Goal: Task Accomplishment & Management: Use online tool/utility

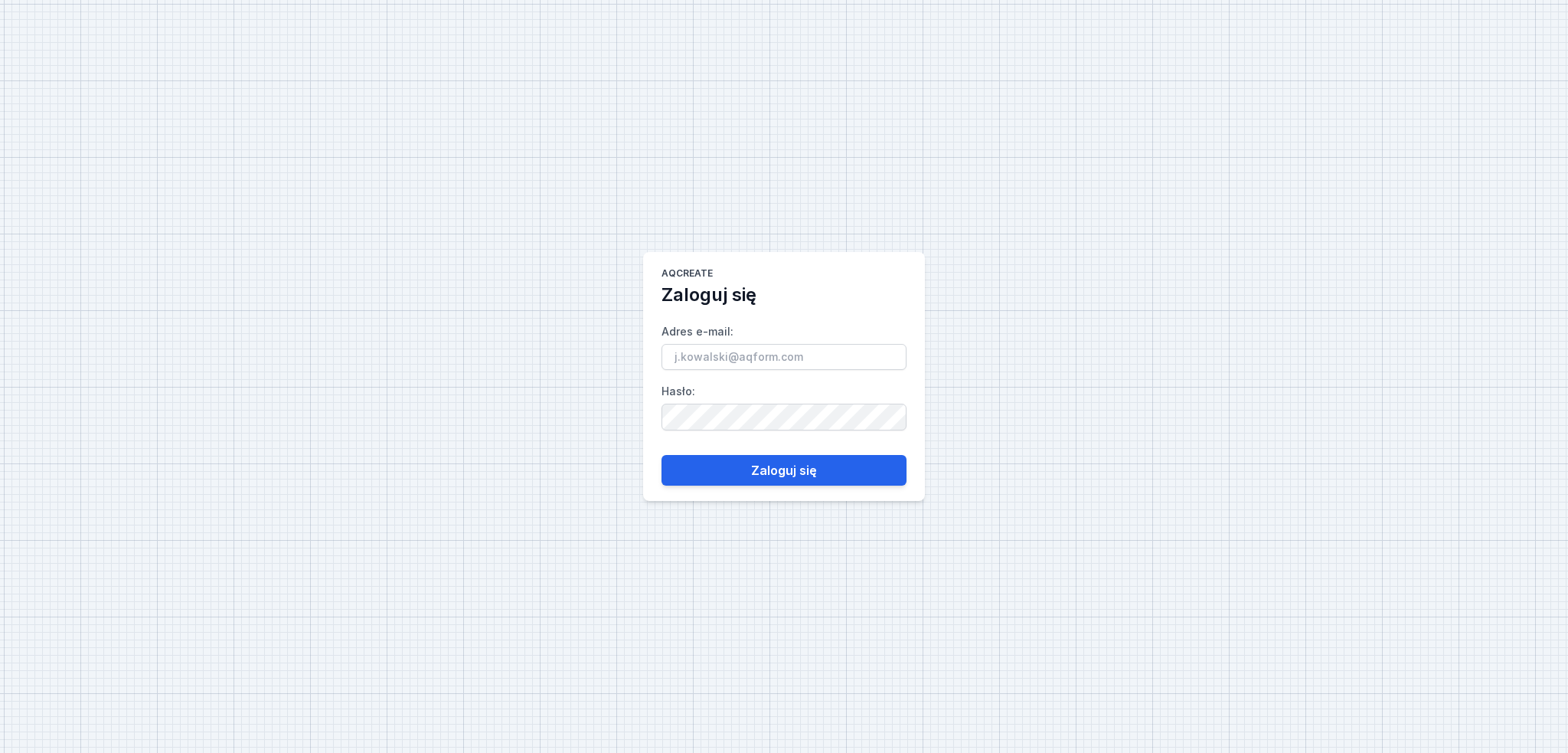
click at [831, 356] on input "Adres e-mail :" at bounding box center [784, 357] width 245 height 26
type input "[PERSON_NAME][EMAIL_ADDRESS][DOMAIN_NAME]"
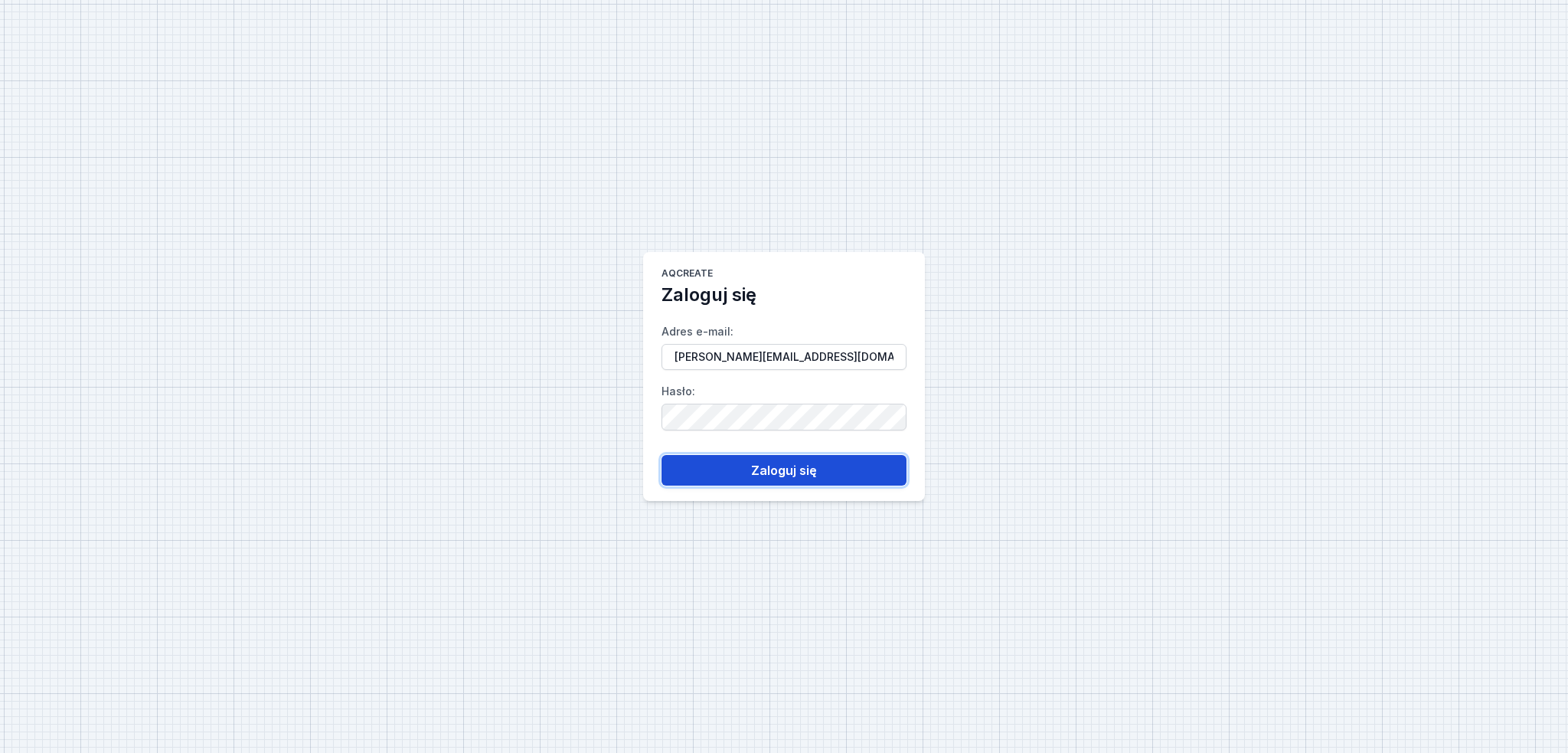
click at [798, 458] on button "Zaloguj się" at bounding box center [784, 471] width 245 height 31
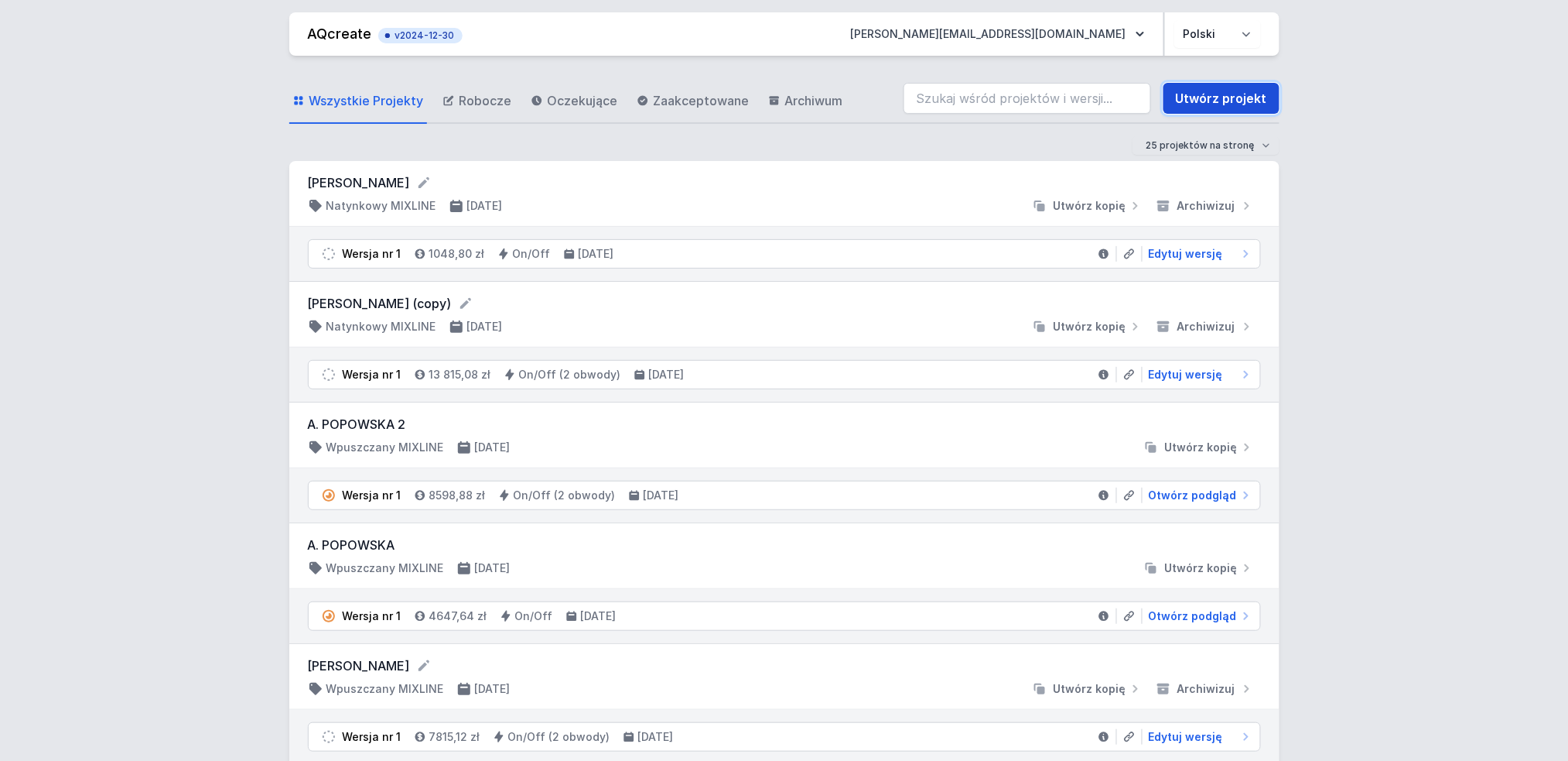
click at [1191, 105] on link "Utwórz projekt" at bounding box center [1221, 98] width 116 height 31
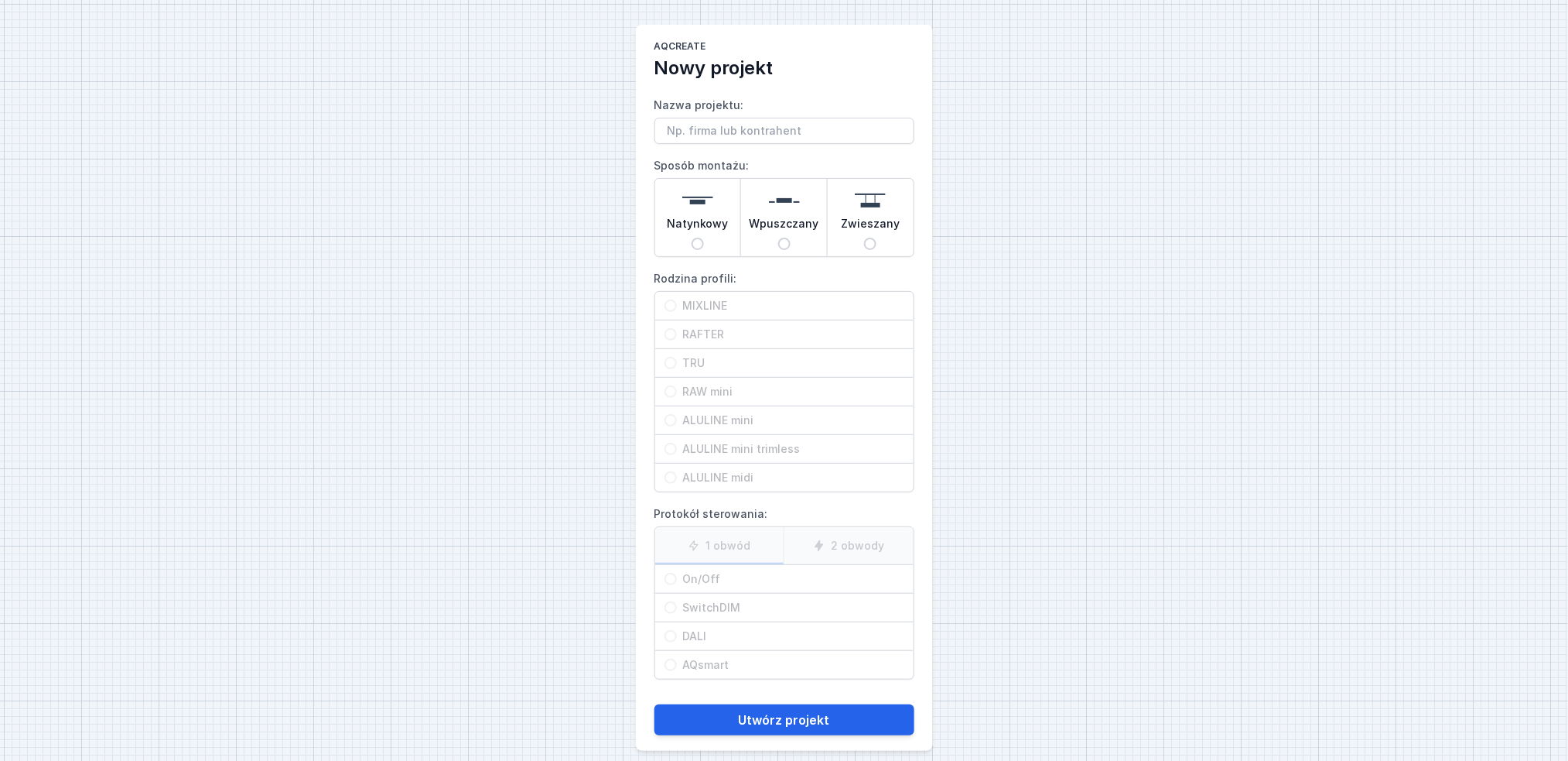
click at [682, 211] on div "Natynkowy" at bounding box center [698, 217] width 86 height 77
click at [691, 238] on input "Natynkowy" at bounding box center [697, 244] width 12 height 12
radio input "true"
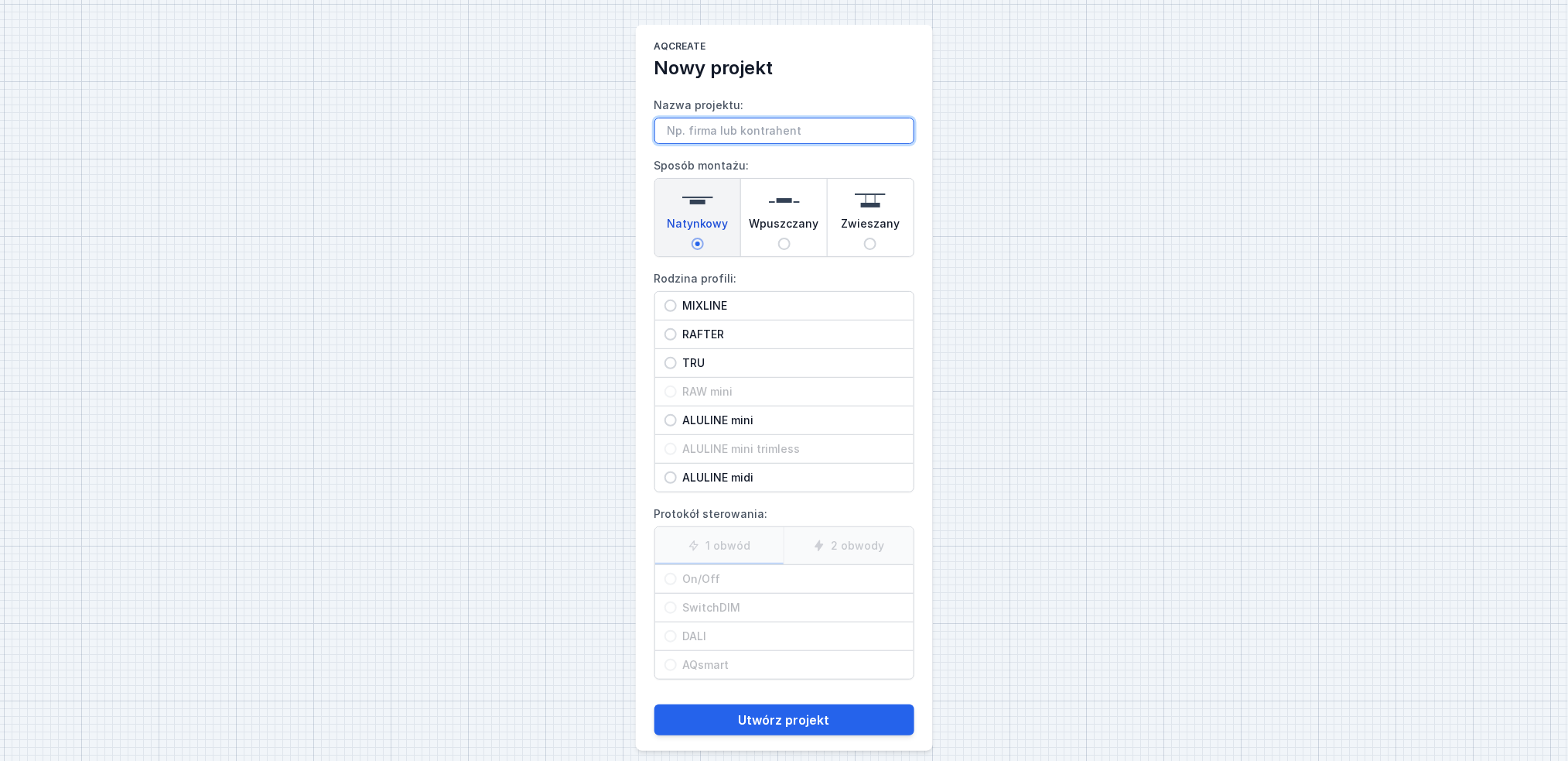
click at [714, 127] on input "Nazwa projektu:" at bounding box center [785, 131] width 260 height 27
type input "[PERSON_NAME]"
click at [722, 288] on label "Rodzina profili: MIXLINE RAFTER TRU RAW mini ALULINE mini ALULINE mini trimless…" at bounding box center [785, 379] width 260 height 226
click at [677, 299] on input "MIXLINE" at bounding box center [671, 306] width 12 height 12
radio input "true"
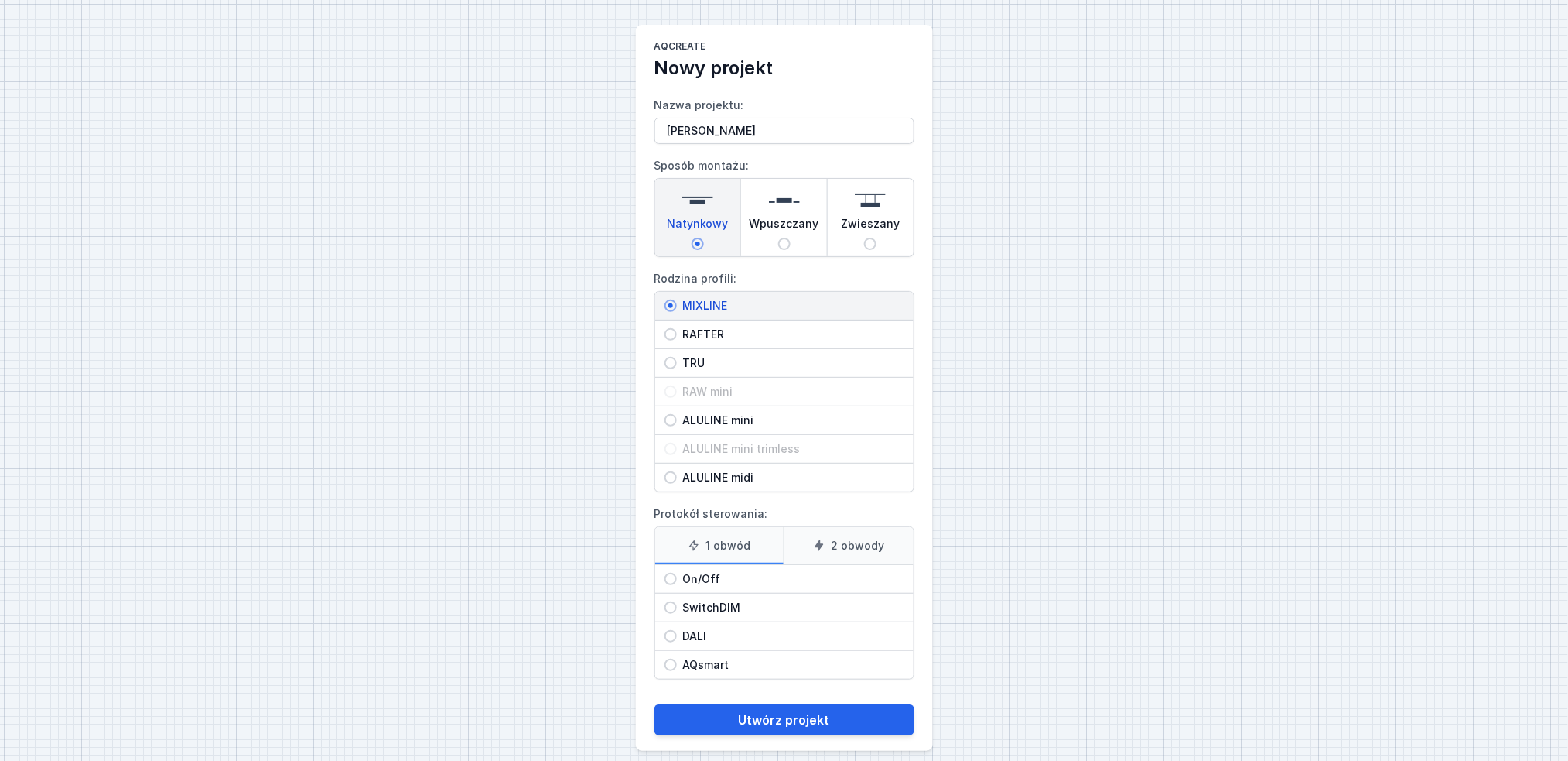
click at [723, 300] on span "MIXLINE" at bounding box center [791, 306] width 228 height 16
click at [677, 300] on input "MIXLINE" at bounding box center [671, 306] width 12 height 12
click at [736, 574] on span "On/Off" at bounding box center [791, 579] width 228 height 16
click at [677, 574] on input "On/Off" at bounding box center [671, 579] width 12 height 12
radio input "true"
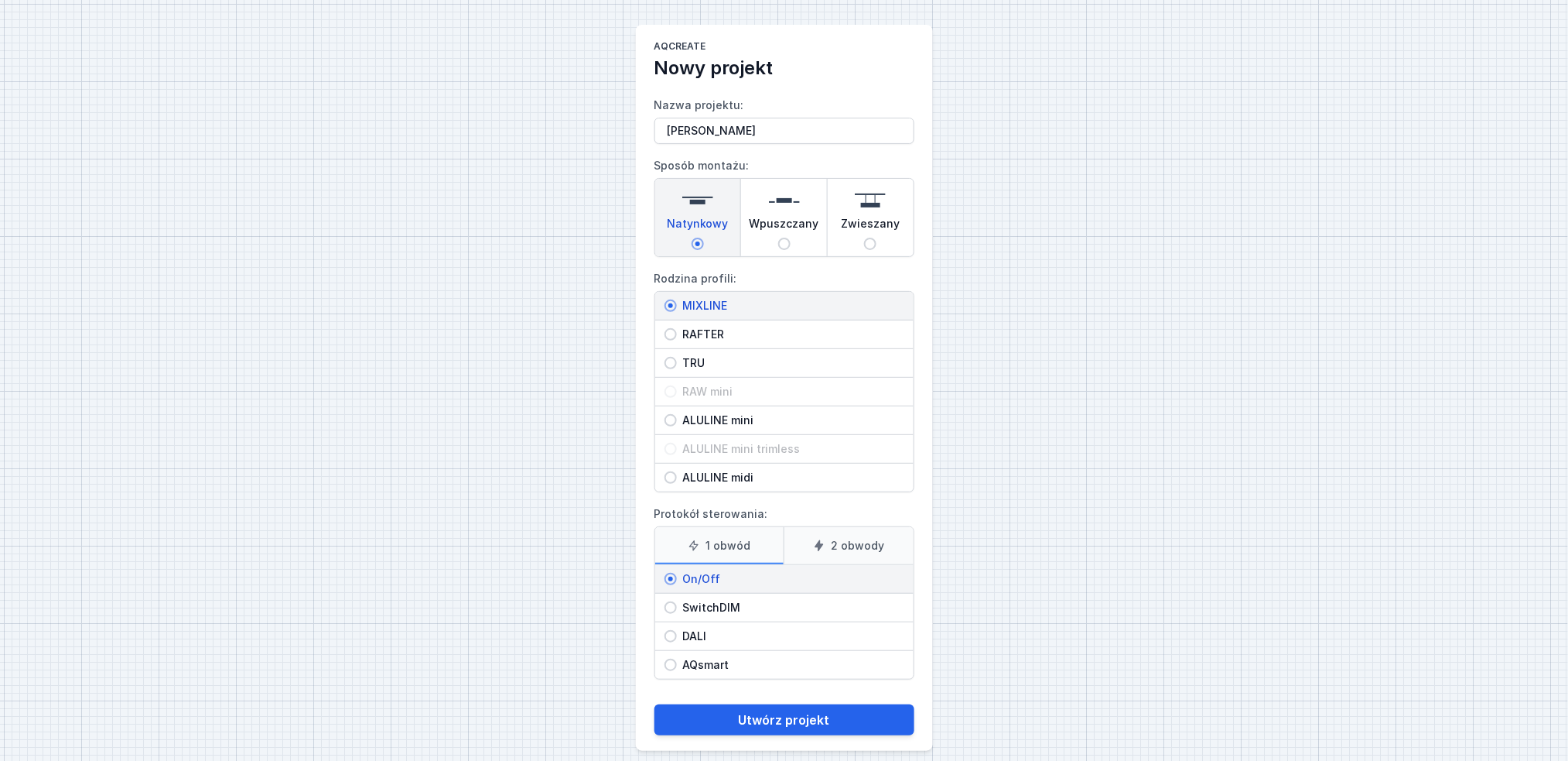
click at [731, 543] on label "1 obwód" at bounding box center [720, 546] width 129 height 37
click at [0, 0] on input "1 obwód" at bounding box center [0, 0] width 0 height 0
click at [777, 719] on button "Utwórz projekt" at bounding box center [785, 720] width 260 height 31
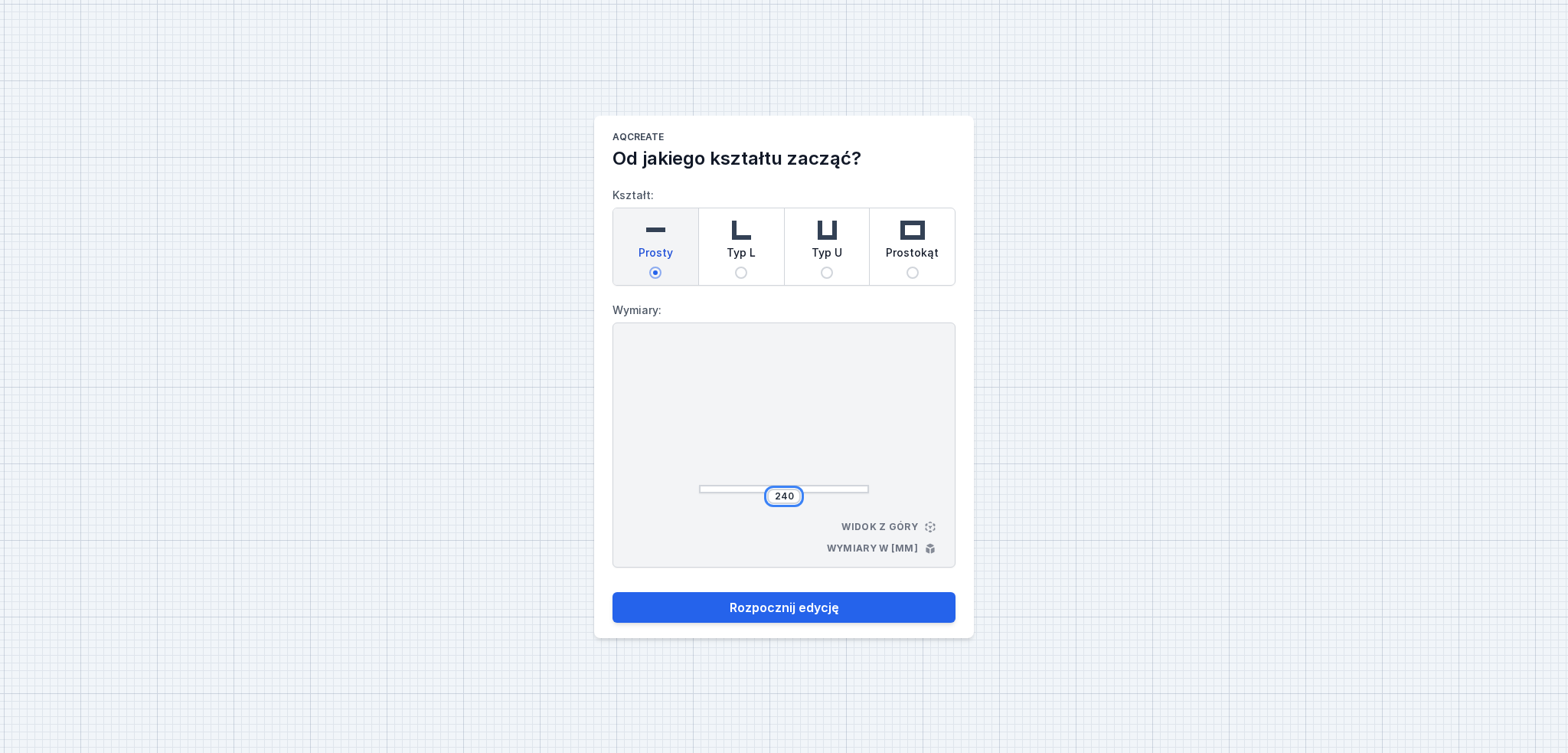
click at [793, 500] on div "240" at bounding box center [784, 496] width 34 height 15
click at [781, 495] on input "240" at bounding box center [784, 496] width 25 height 12
type input "2000"
click at [875, 603] on button "Rozpocznij edycję" at bounding box center [784, 607] width 343 height 31
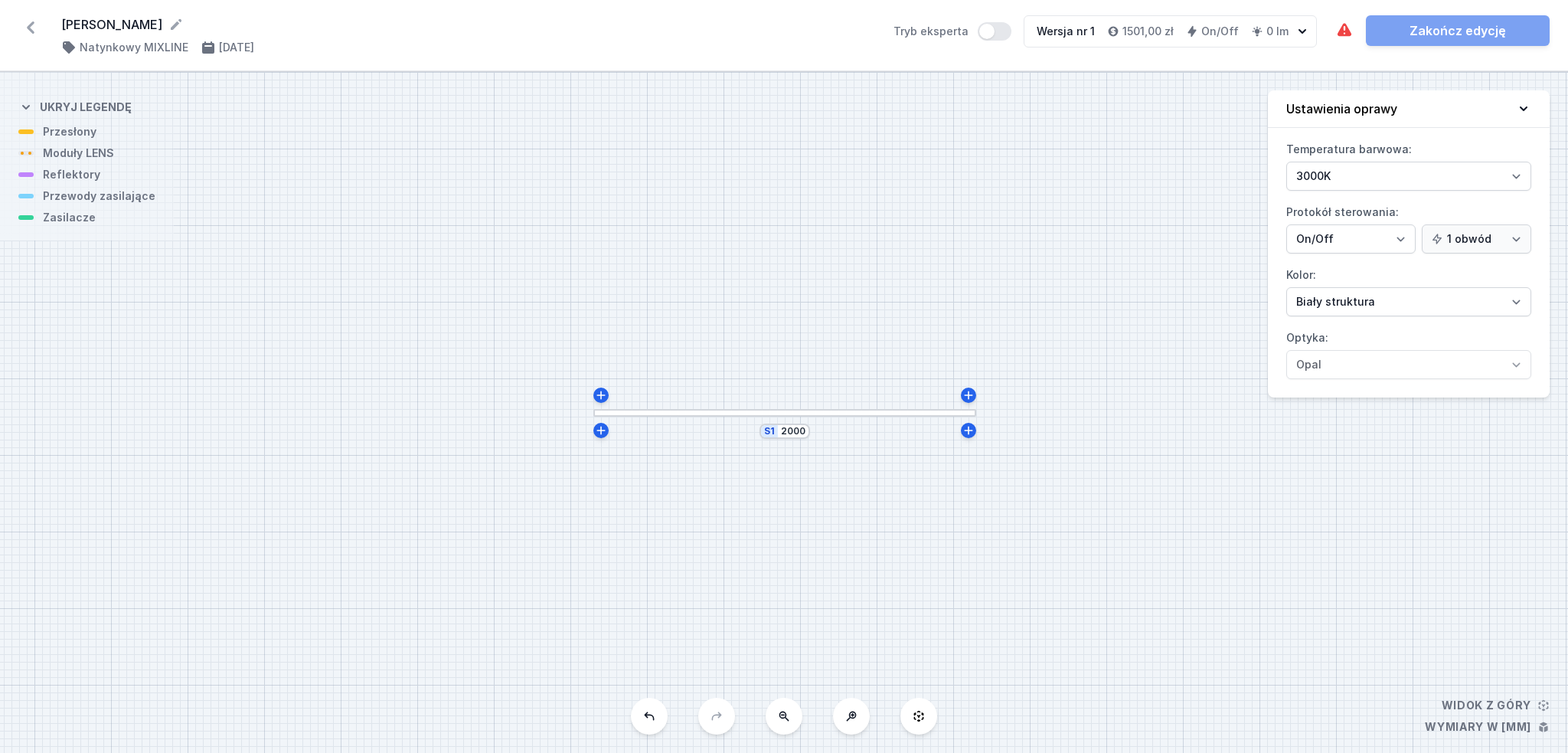
click at [831, 414] on div at bounding box center [784, 413] width 383 height 8
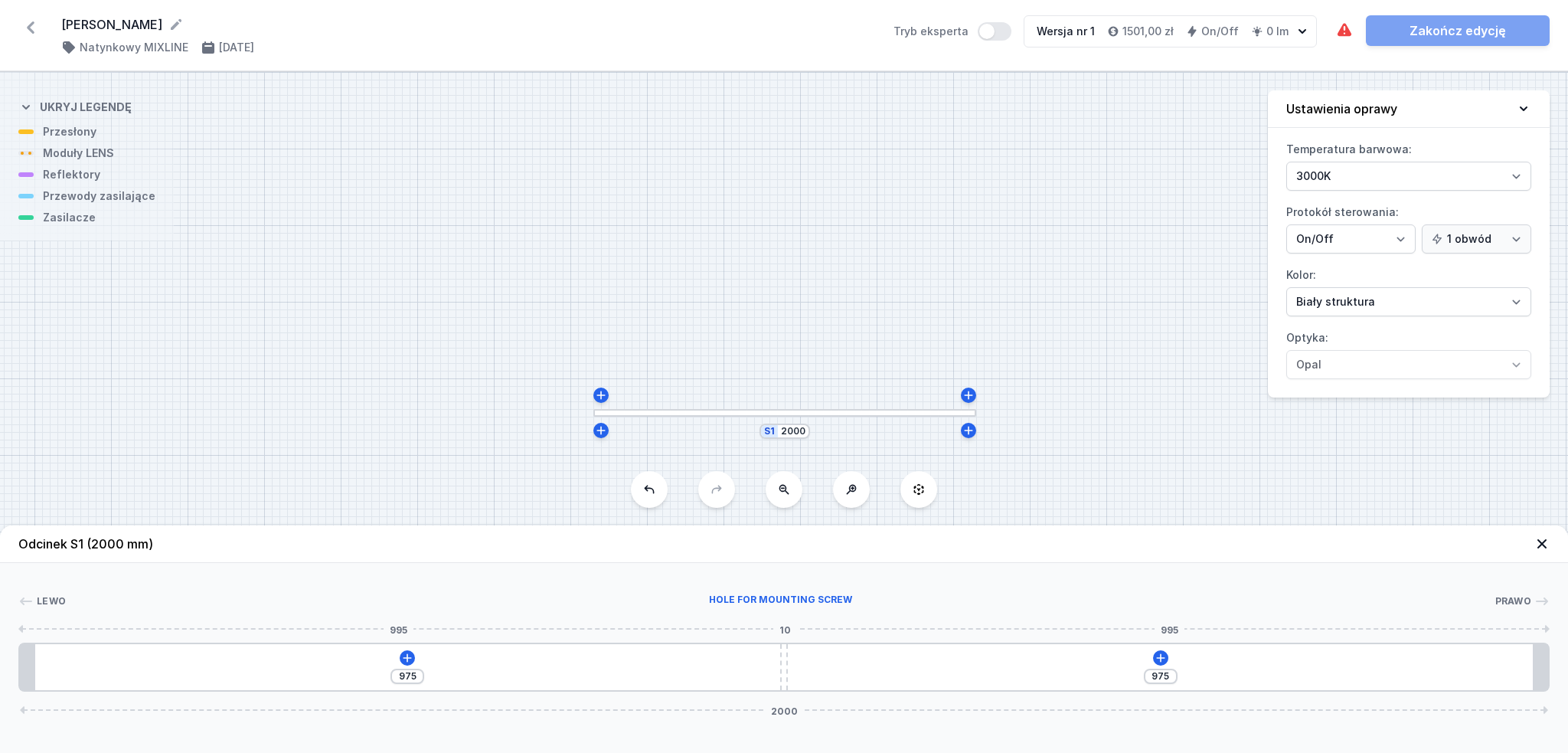
type input "1290"
type input "660"
drag, startPoint x: 785, startPoint y: 657, endPoint x: 1105, endPoint y: 670, distance: 320.3
click at [1105, 670] on div "[PHONE_NUMBER]" at bounding box center [784, 667] width 1531 height 49
click at [505, 654] on div "[PHONE_NUMBER]" at bounding box center [784, 667] width 1531 height 49
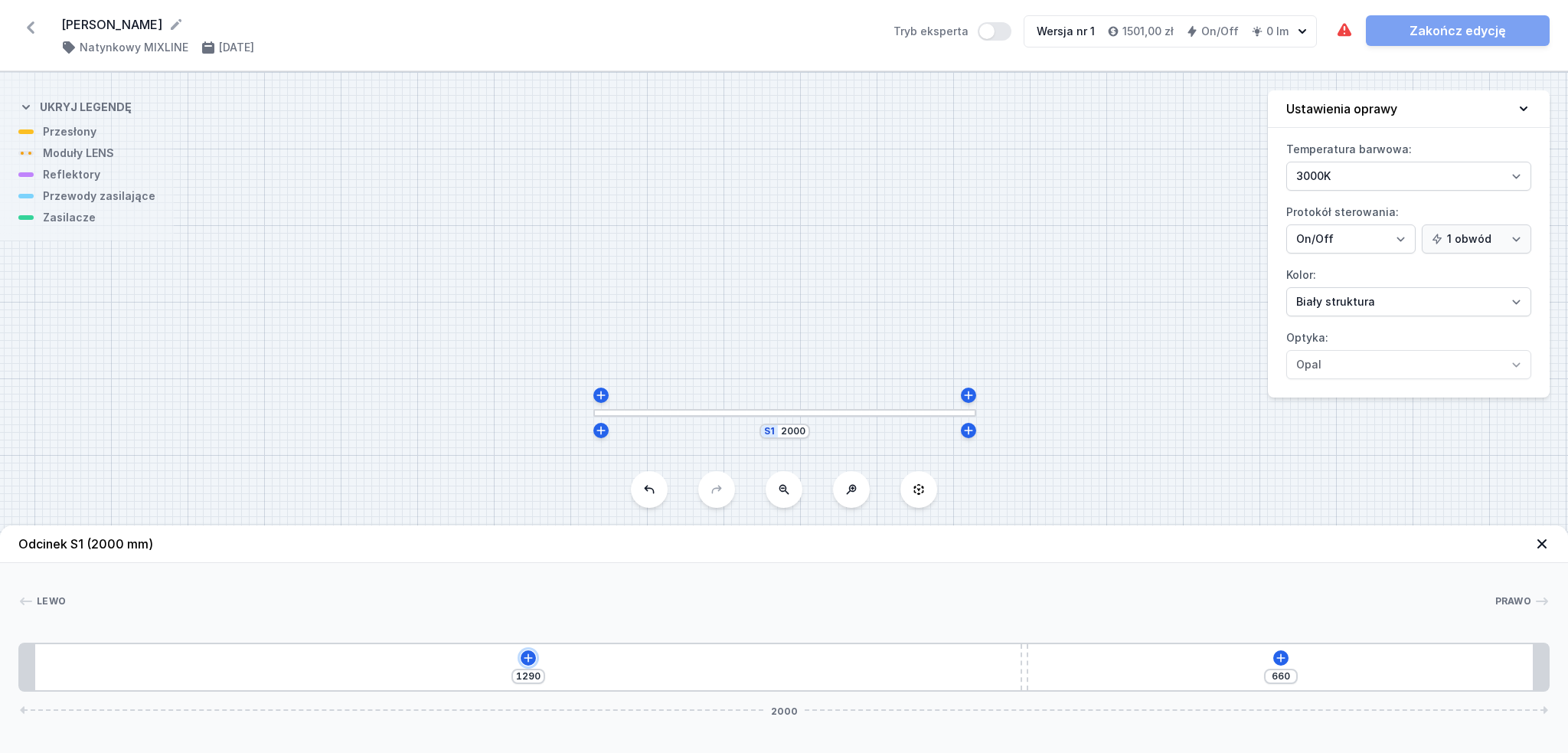
click at [521, 660] on button at bounding box center [528, 658] width 15 height 15
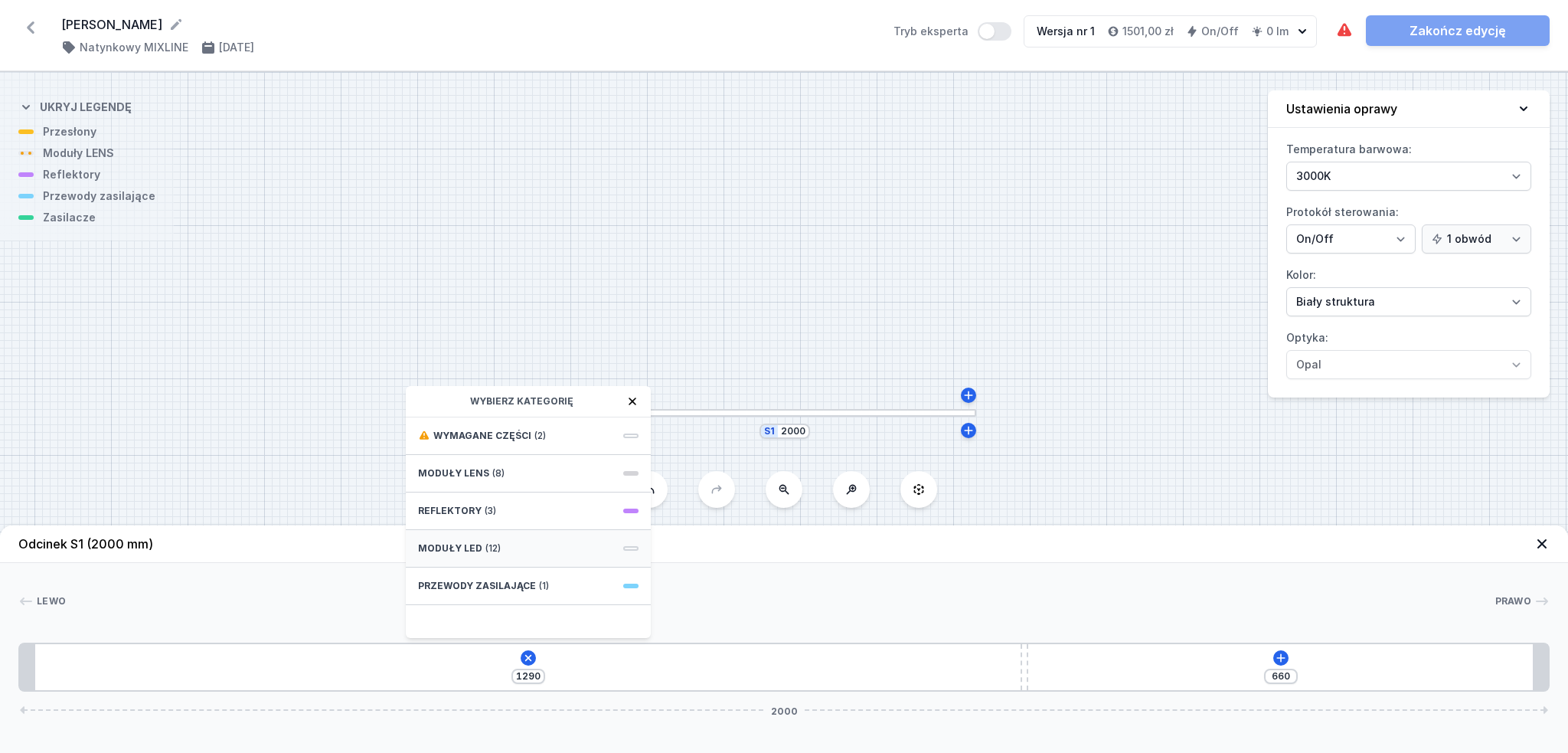
click at [504, 538] on div "Moduły LED (12)" at bounding box center [528, 549] width 245 height 38
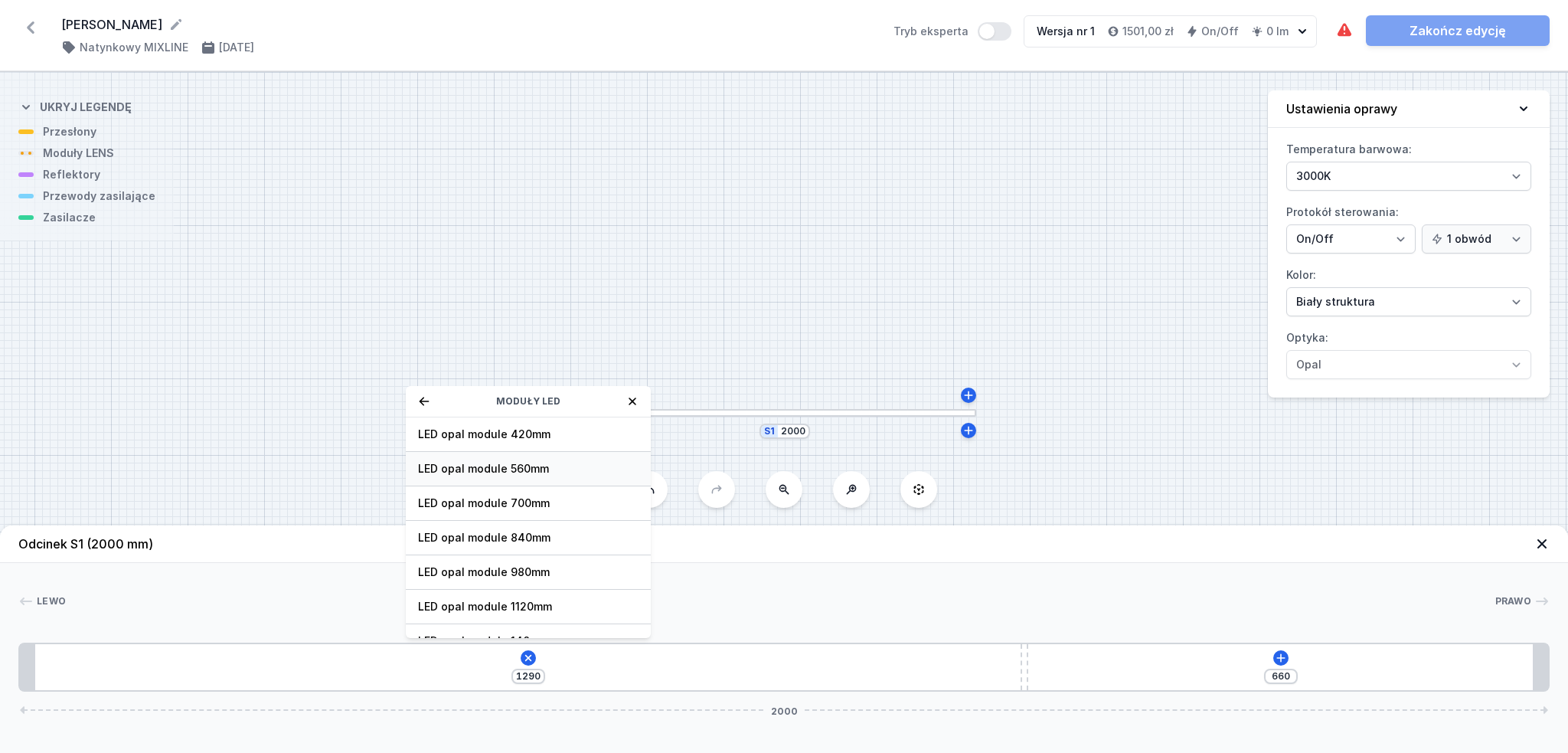
click at [547, 467] on span "LED opal module 560mm" at bounding box center [528, 469] width 221 height 15
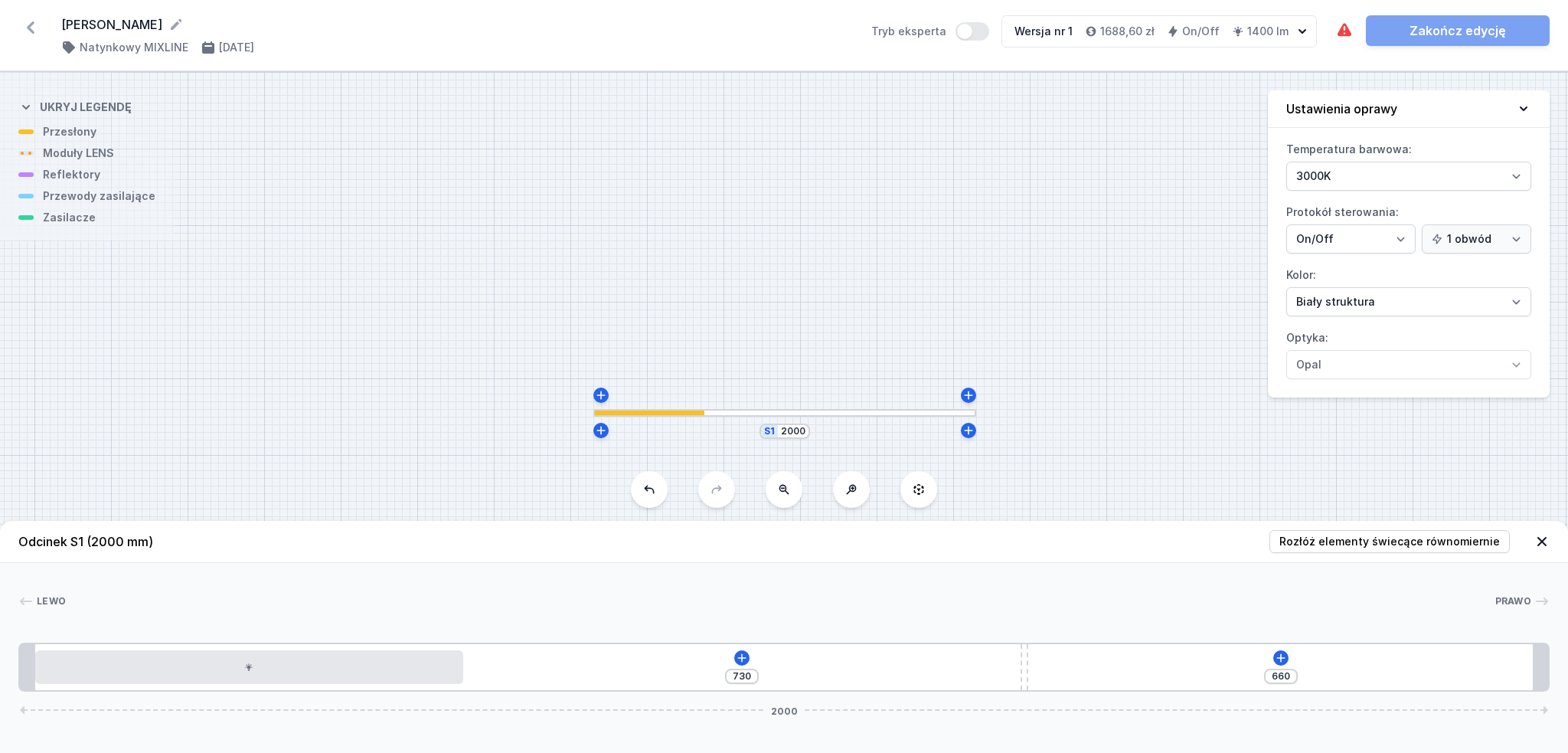
click at [1379, 526] on header "Odcinek S1 (2000 mm) Rozłóż elementy świecące równomiernie" at bounding box center [784, 542] width 1568 height 42
click at [1382, 534] on span "Rozłóż elementy świecące równomiernie" at bounding box center [1390, 542] width 221 height 15
type input "30"
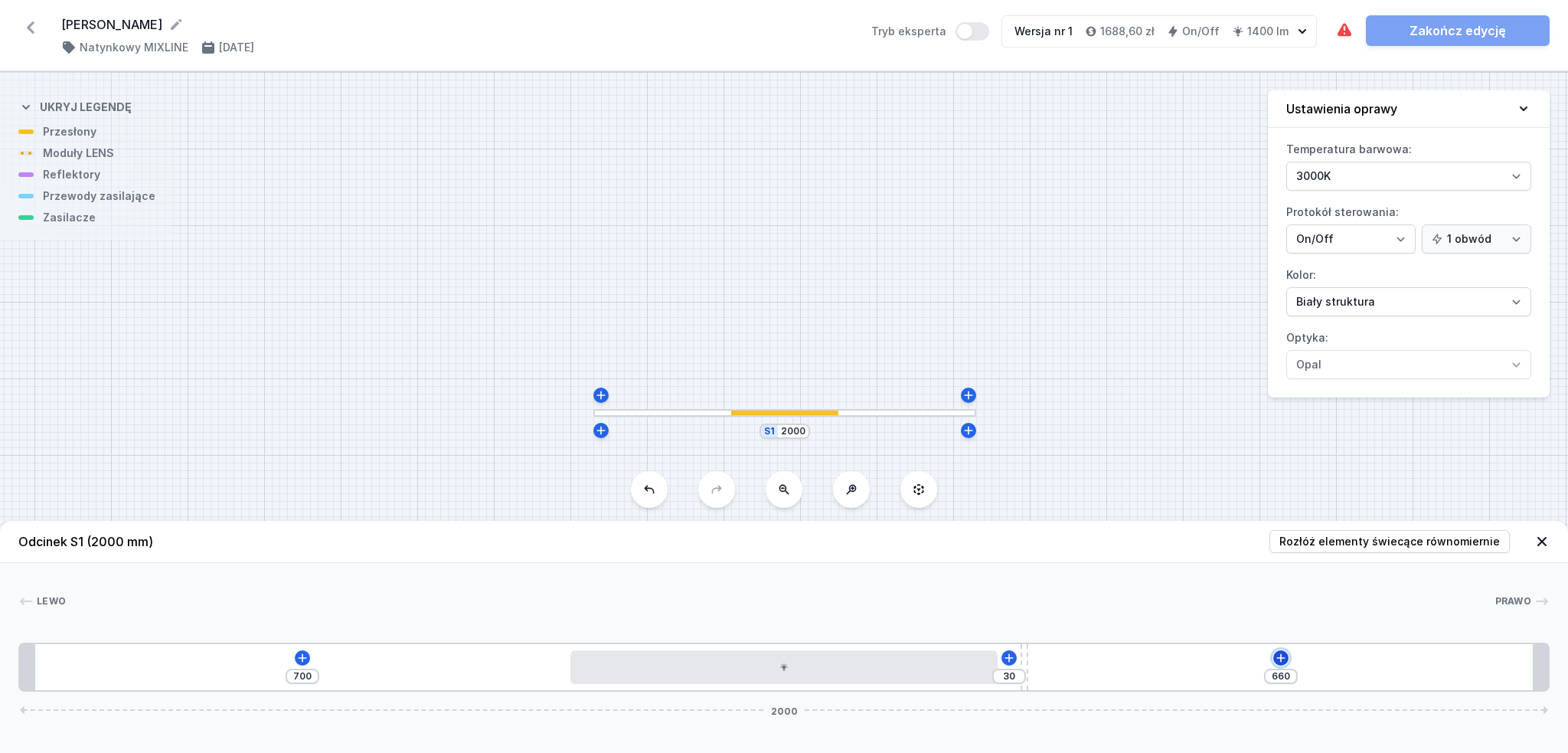
click at [1284, 659] on icon at bounding box center [1280, 657] width 8 height 8
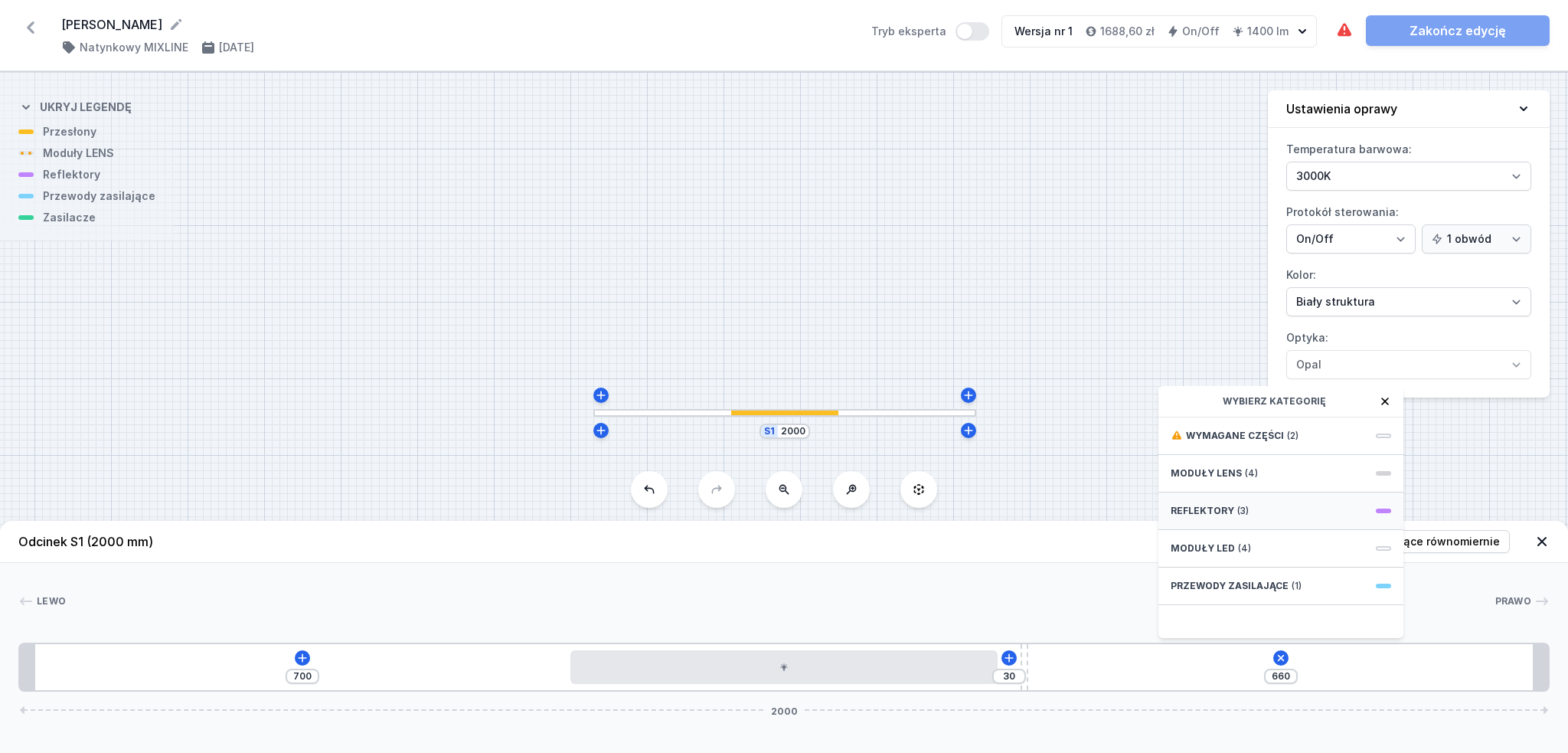
click at [1260, 516] on div "Reflektory (3)" at bounding box center [1281, 511] width 245 height 38
click at [1264, 501] on span "PET next module 50°" at bounding box center [1281, 503] width 221 height 15
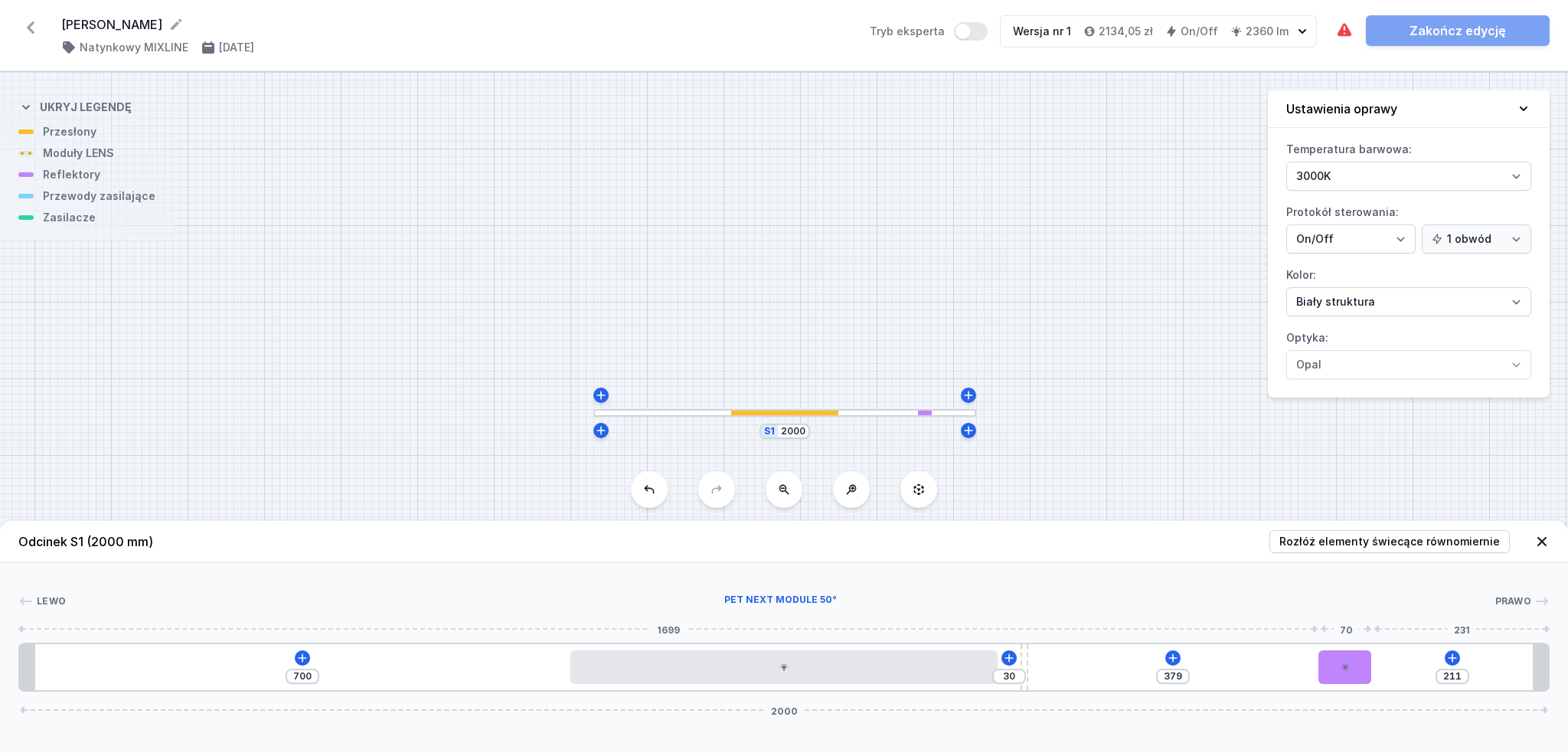
type input "158"
type input "432"
type input "116"
type input "474"
type input "73"
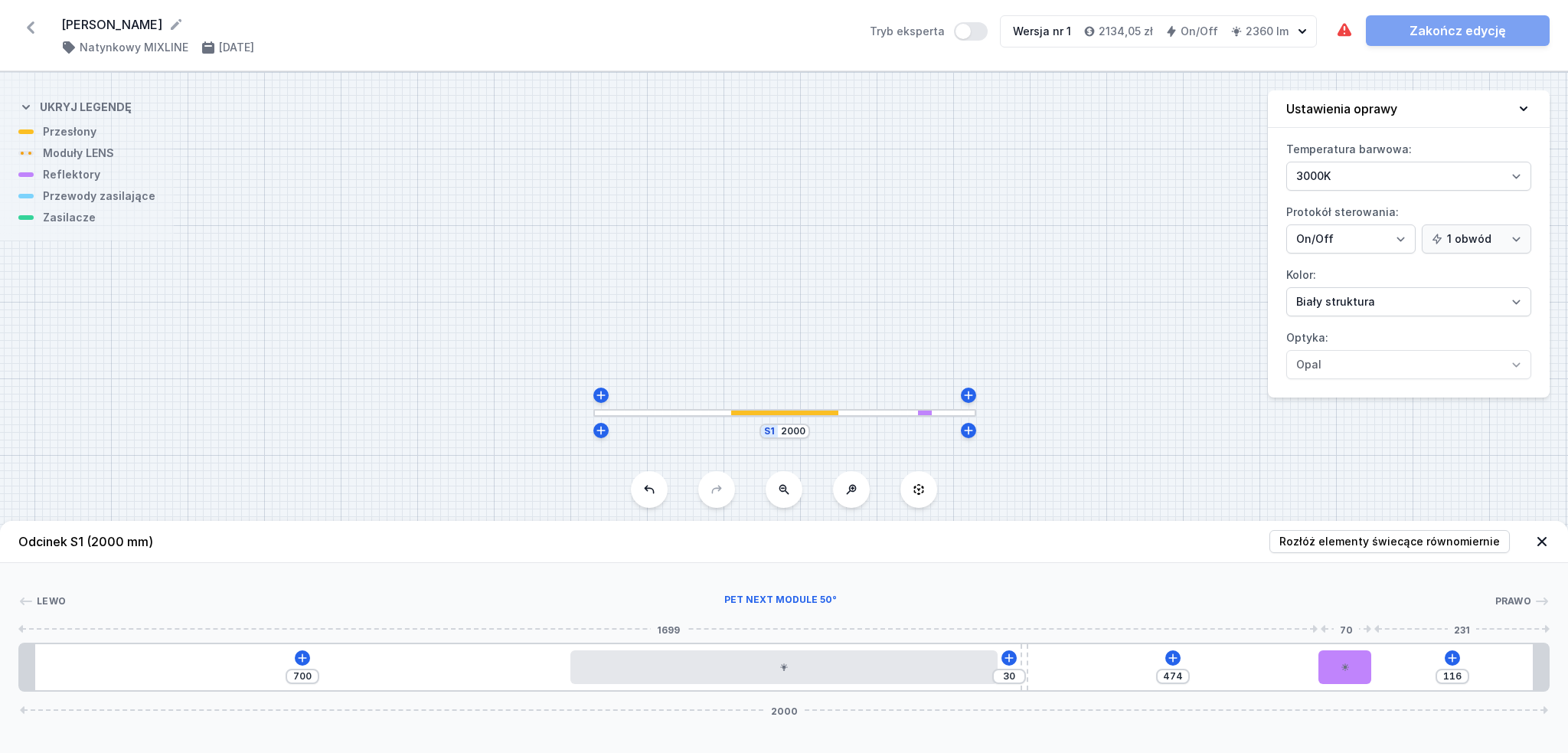
type input "517"
type input "45"
type input "545"
type input "34"
type input "556"
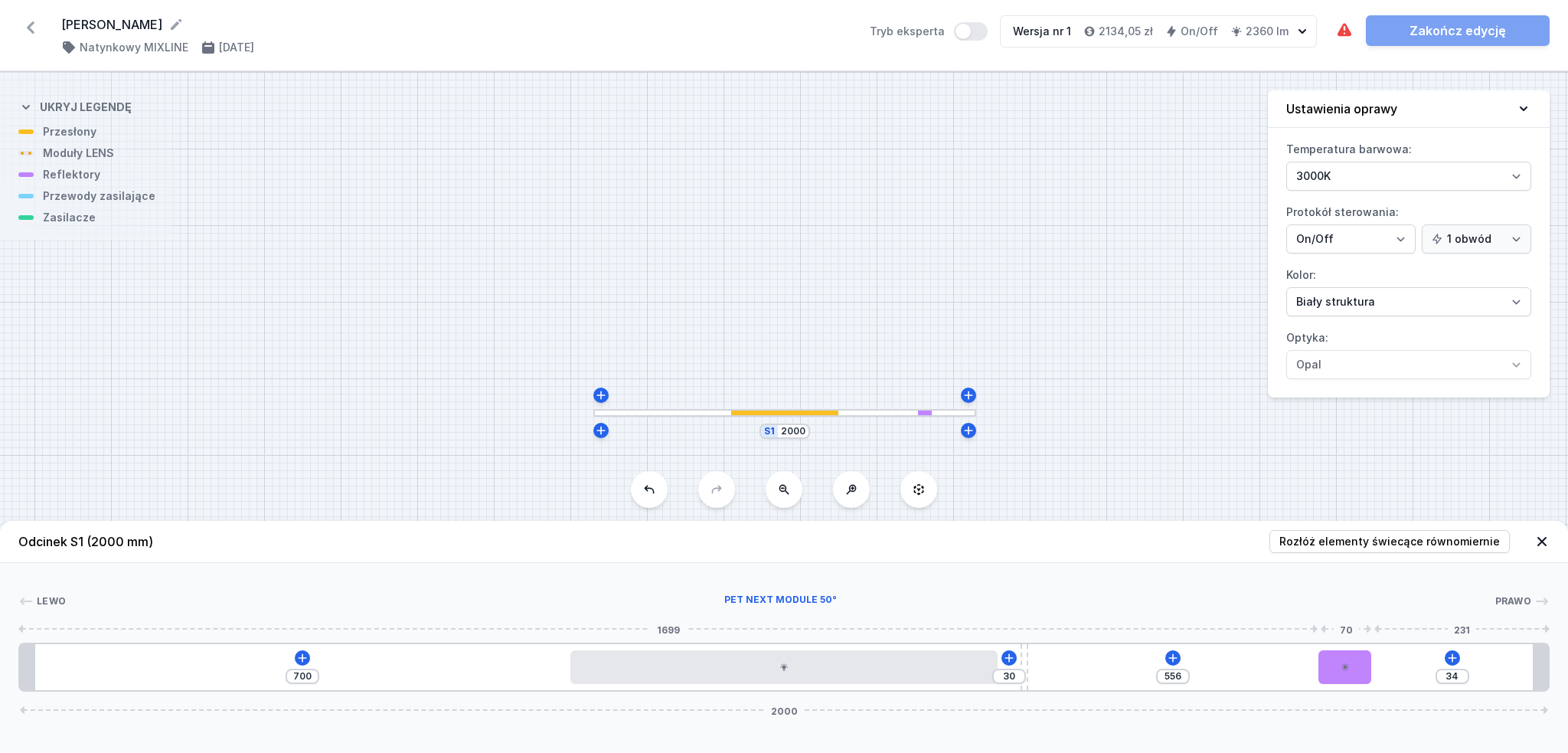
type input "32"
type input "590"
drag, startPoint x: 1363, startPoint y: 677, endPoint x: 1526, endPoint y: 676, distance: 163.0
click at [1526, 676] on div at bounding box center [1506, 667] width 53 height 34
click at [304, 654] on icon at bounding box center [302, 658] width 12 height 12
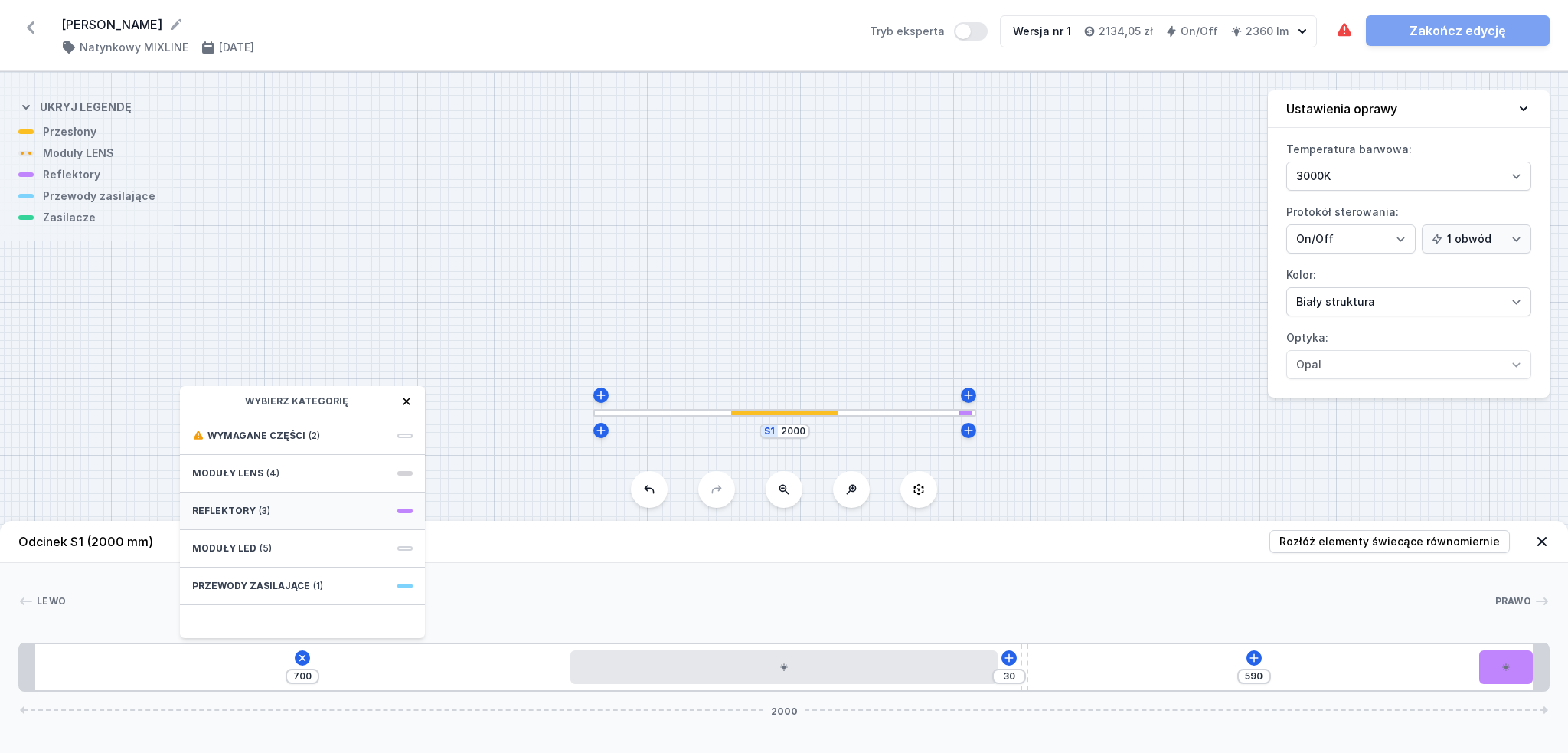
click at [275, 508] on div "Reflektory (3)" at bounding box center [302, 511] width 245 height 38
click at [285, 476] on div "PET next module 35°" at bounding box center [302, 469] width 245 height 35
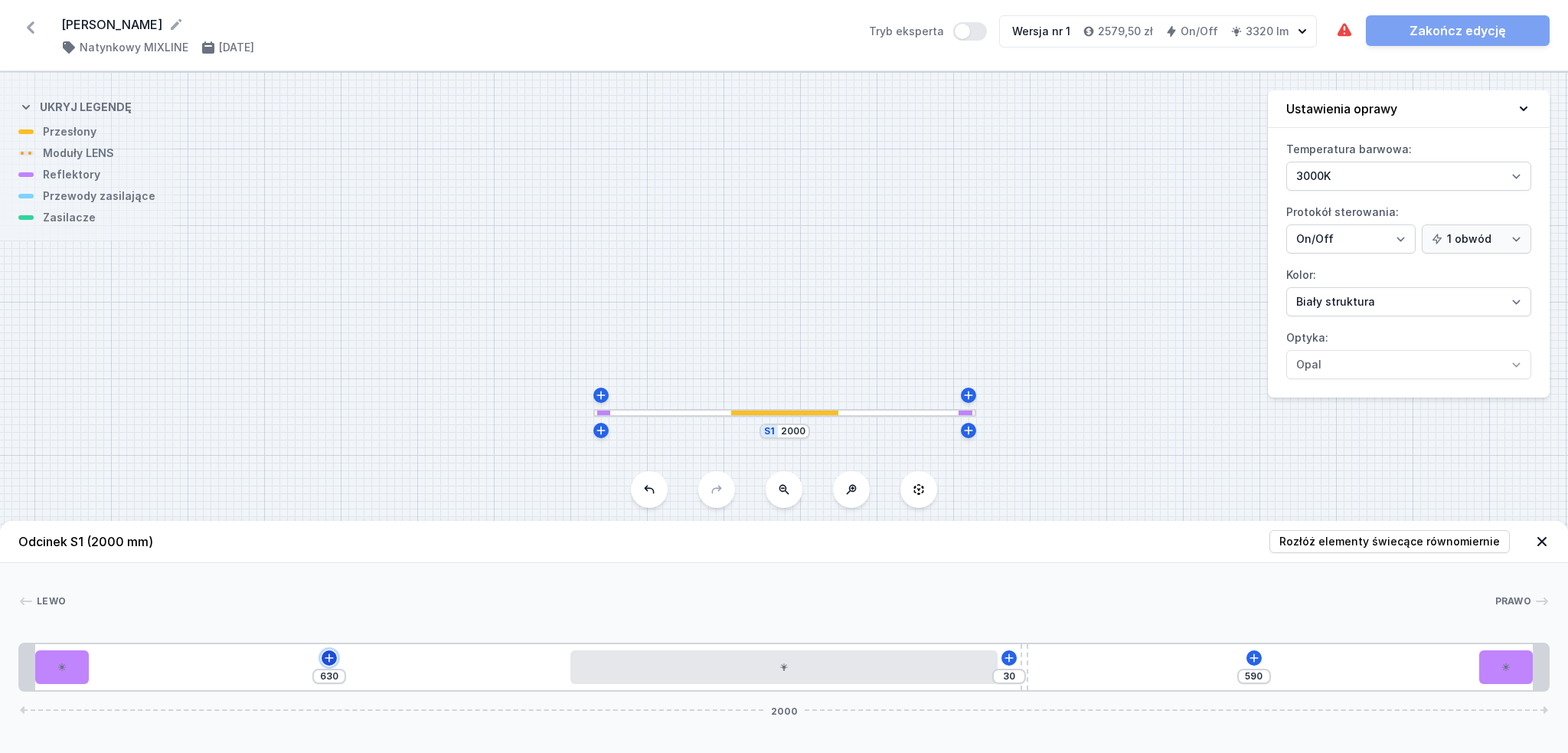
click at [332, 660] on icon at bounding box center [329, 657] width 8 height 8
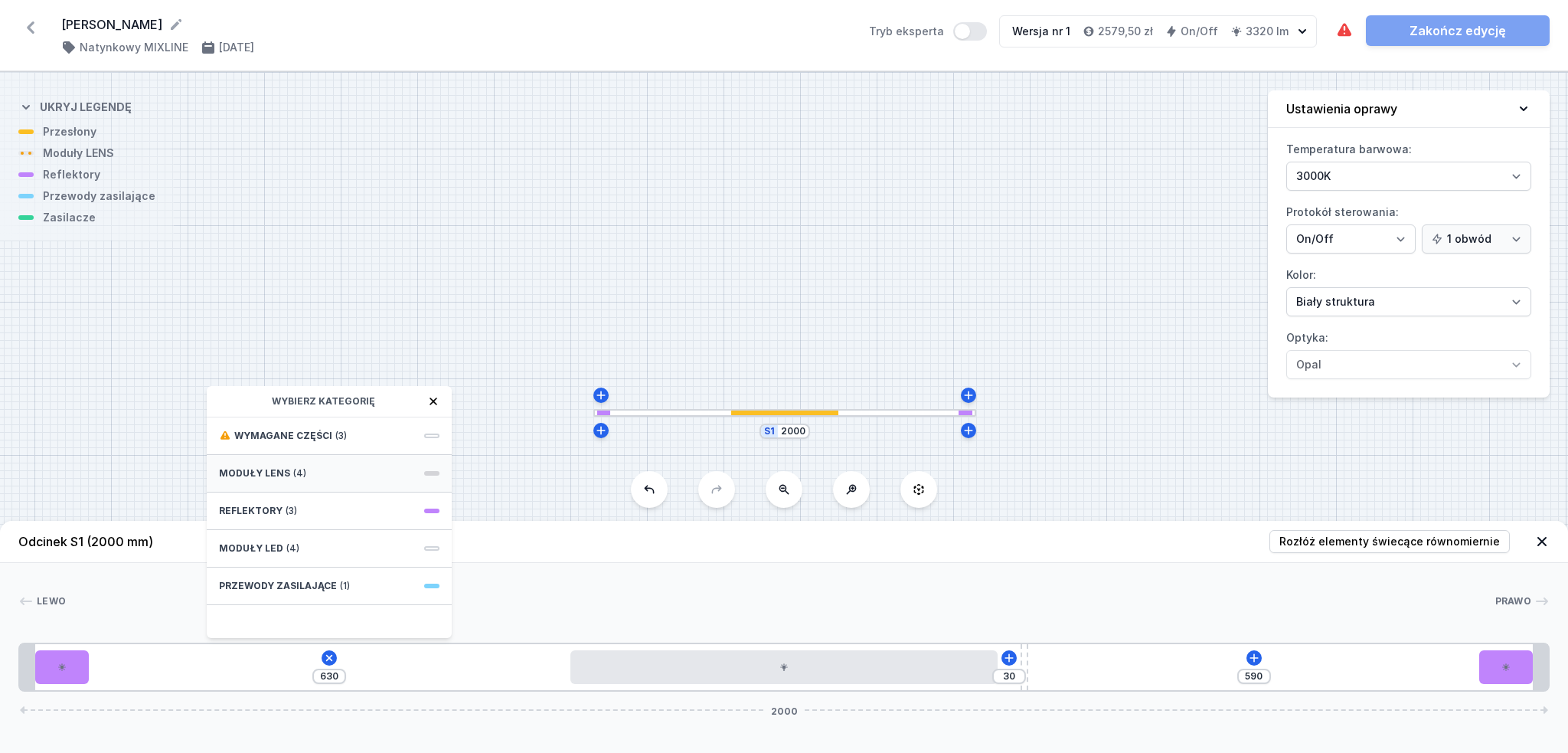
click at [307, 474] on div "Moduły LENS (4)" at bounding box center [329, 474] width 245 height 38
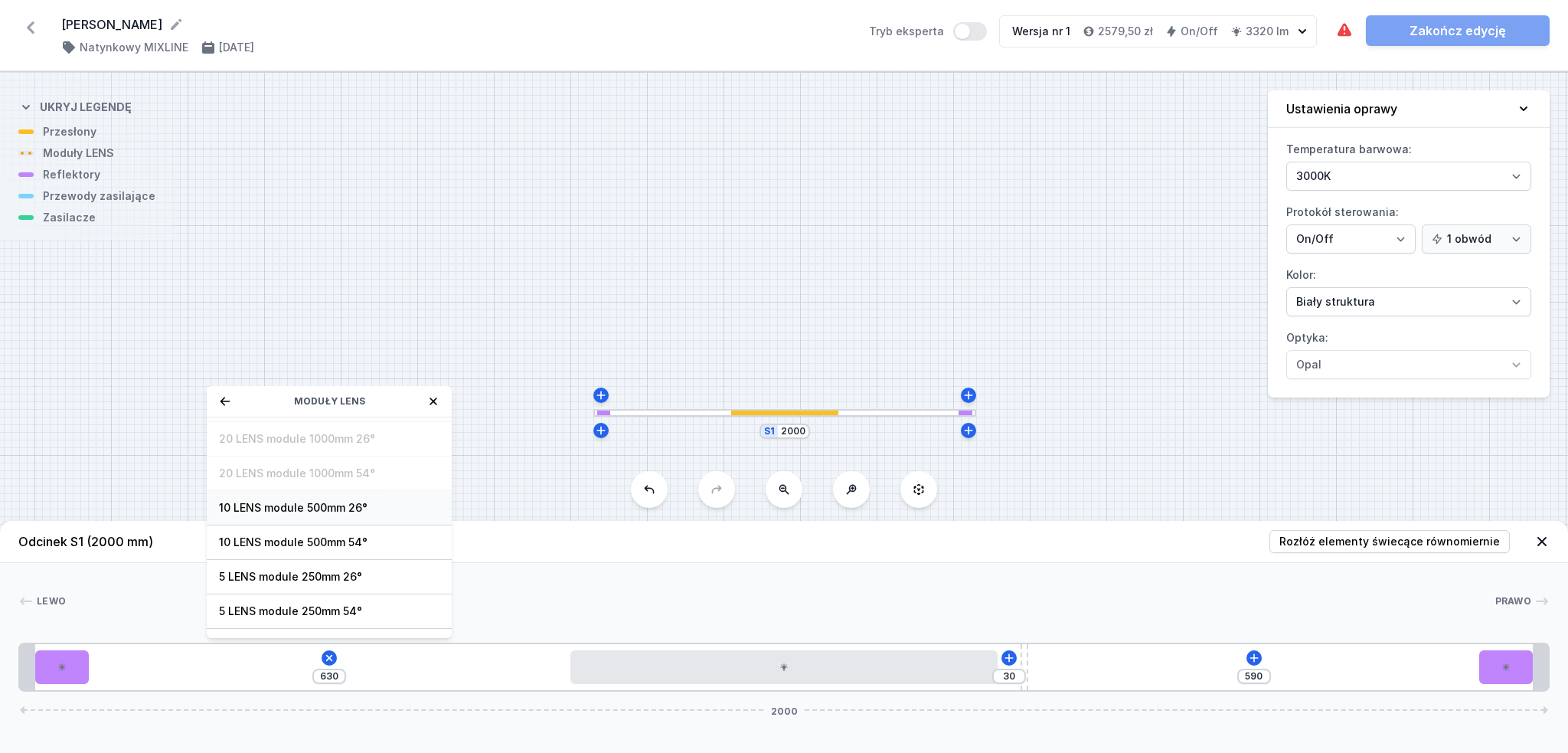
scroll to position [55, 0]
click at [359, 579] on span "5 LENS module 250mm 54°" at bounding box center [329, 586] width 221 height 15
type input "380"
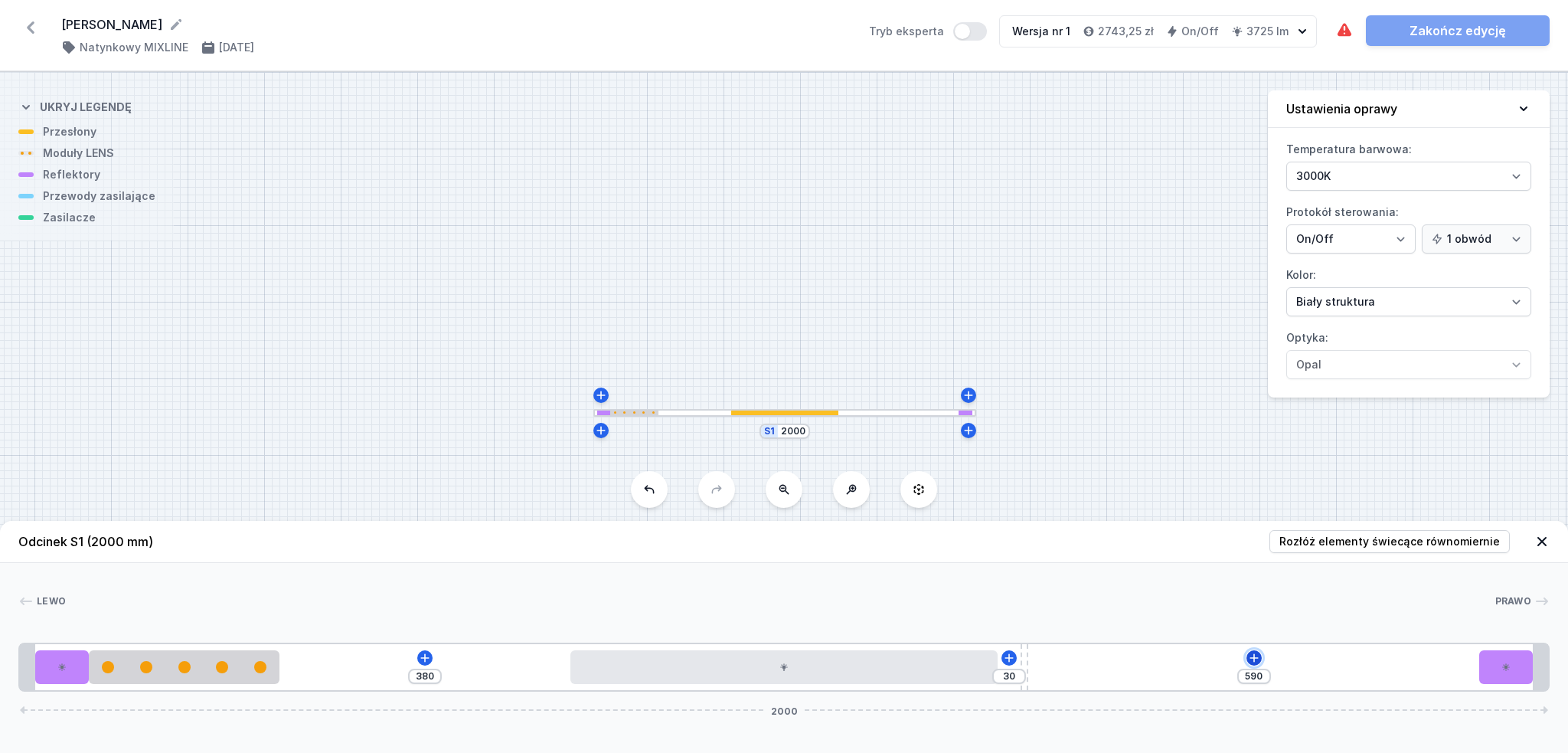
click at [1256, 657] on icon at bounding box center [1254, 658] width 12 height 12
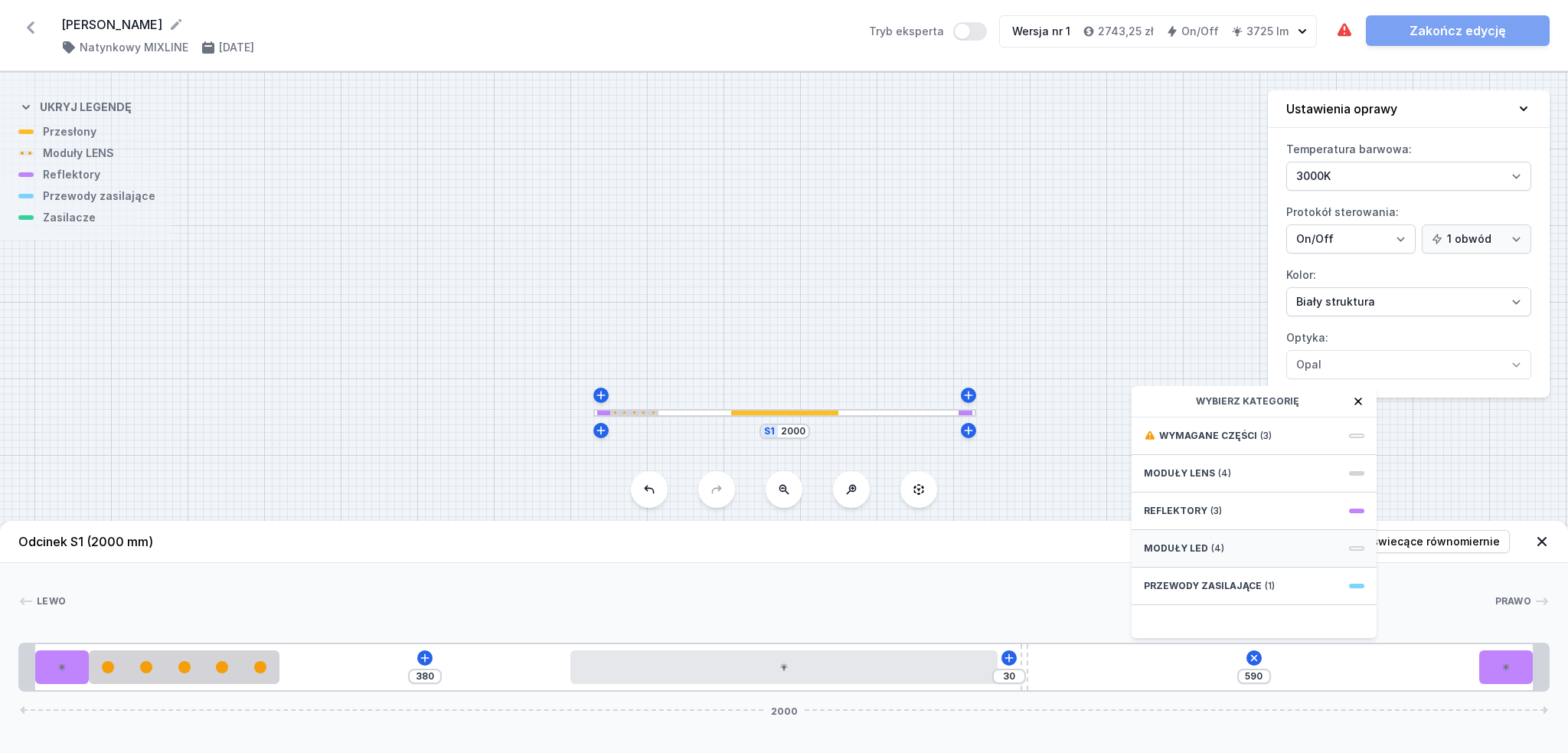
click at [1222, 549] on div "Moduły LED (4)" at bounding box center [1254, 549] width 245 height 38
click at [1142, 391] on div "Moduły LED" at bounding box center [1254, 401] width 245 height 32
click at [1148, 401] on icon at bounding box center [1149, 400] width 10 height 8
click at [1223, 474] on span "(4)" at bounding box center [1224, 474] width 13 height 12
click at [1275, 583] on span "5 LENS module 250mm 54°" at bounding box center [1254, 586] width 221 height 15
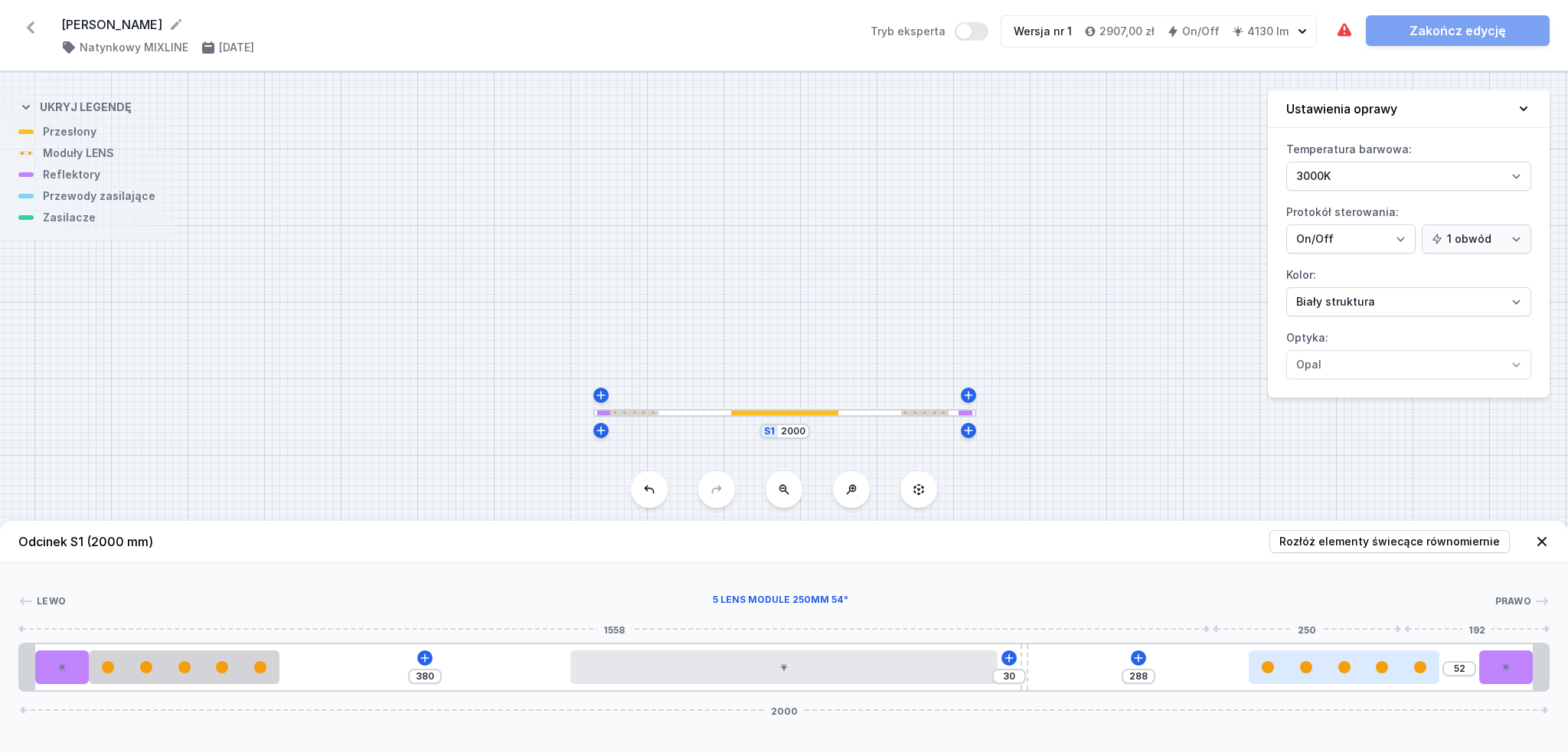
type input "44"
type input "340"
drag, startPoint x: 1165, startPoint y: 665, endPoint x: 1443, endPoint y: 675, distance: 278.2
click at [1443, 675] on div at bounding box center [1384, 667] width 191 height 34
click at [420, 657] on icon at bounding box center [425, 658] width 12 height 12
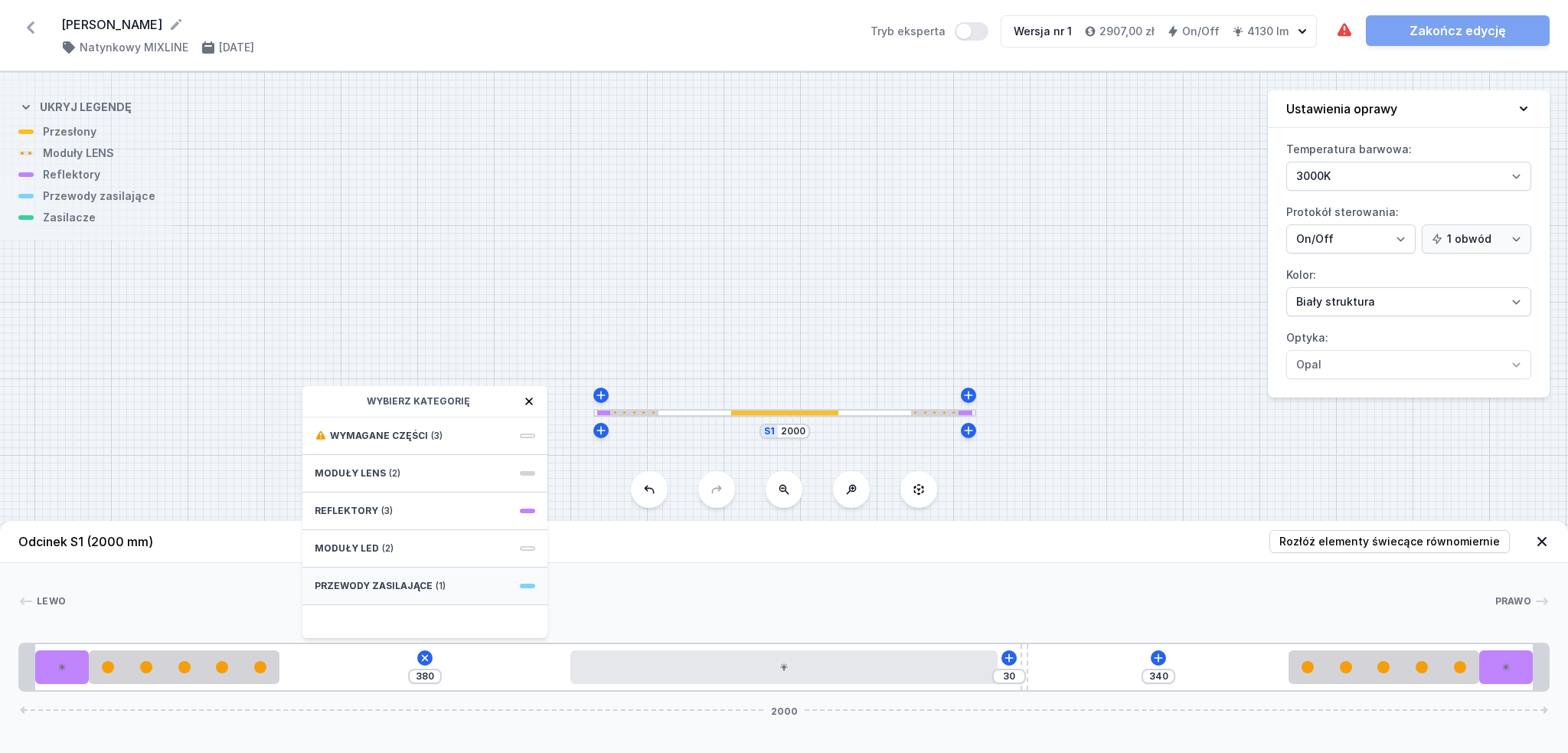
click at [425, 583] on span "Przewody zasilające" at bounding box center [373, 586] width 118 height 12
click at [426, 430] on span "Hole for power supply cable" at bounding box center [425, 434] width 221 height 15
type input "310"
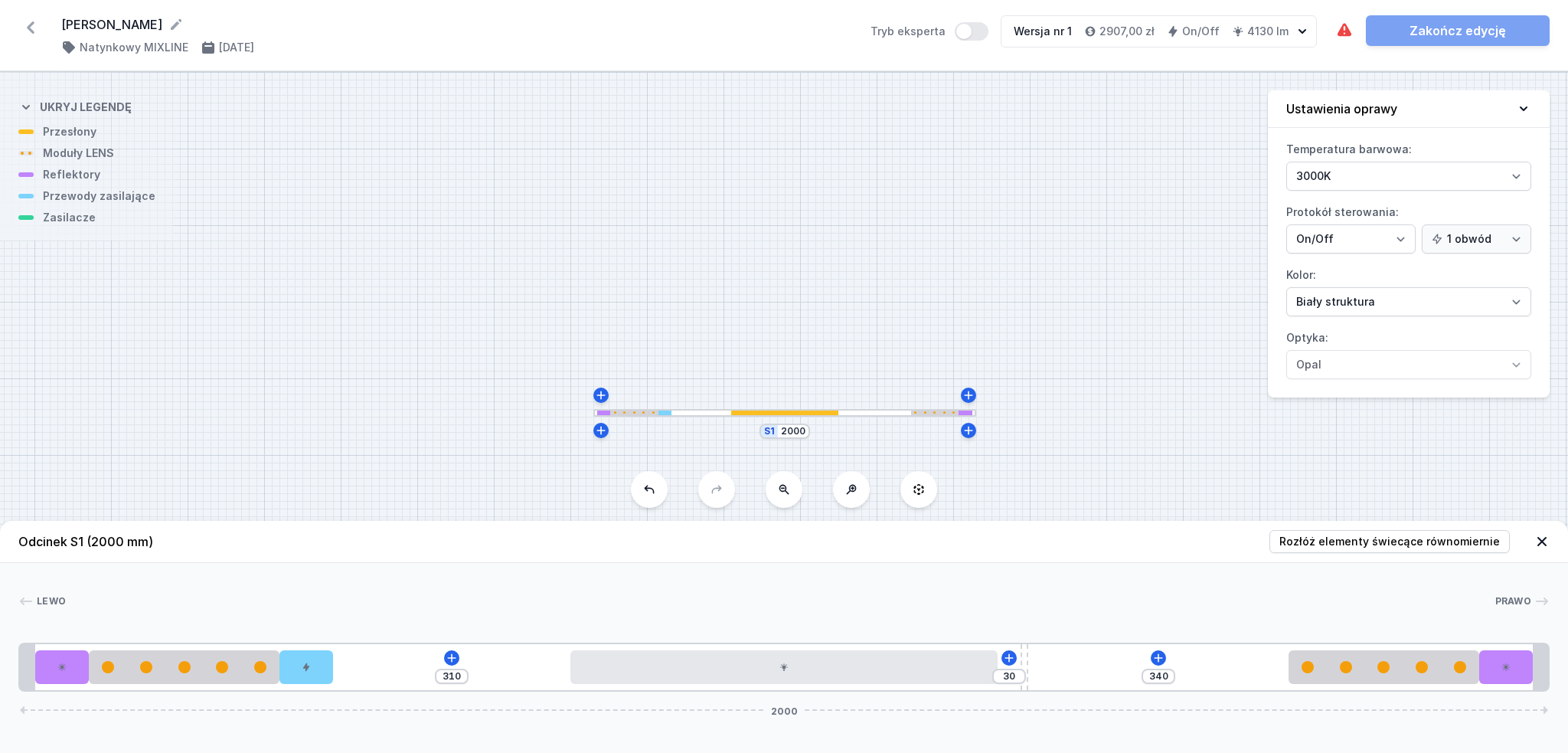
click at [1166, 650] on div "310 30 340 2000" at bounding box center [784, 667] width 1531 height 49
click at [1158, 653] on icon at bounding box center [1158, 658] width 12 height 12
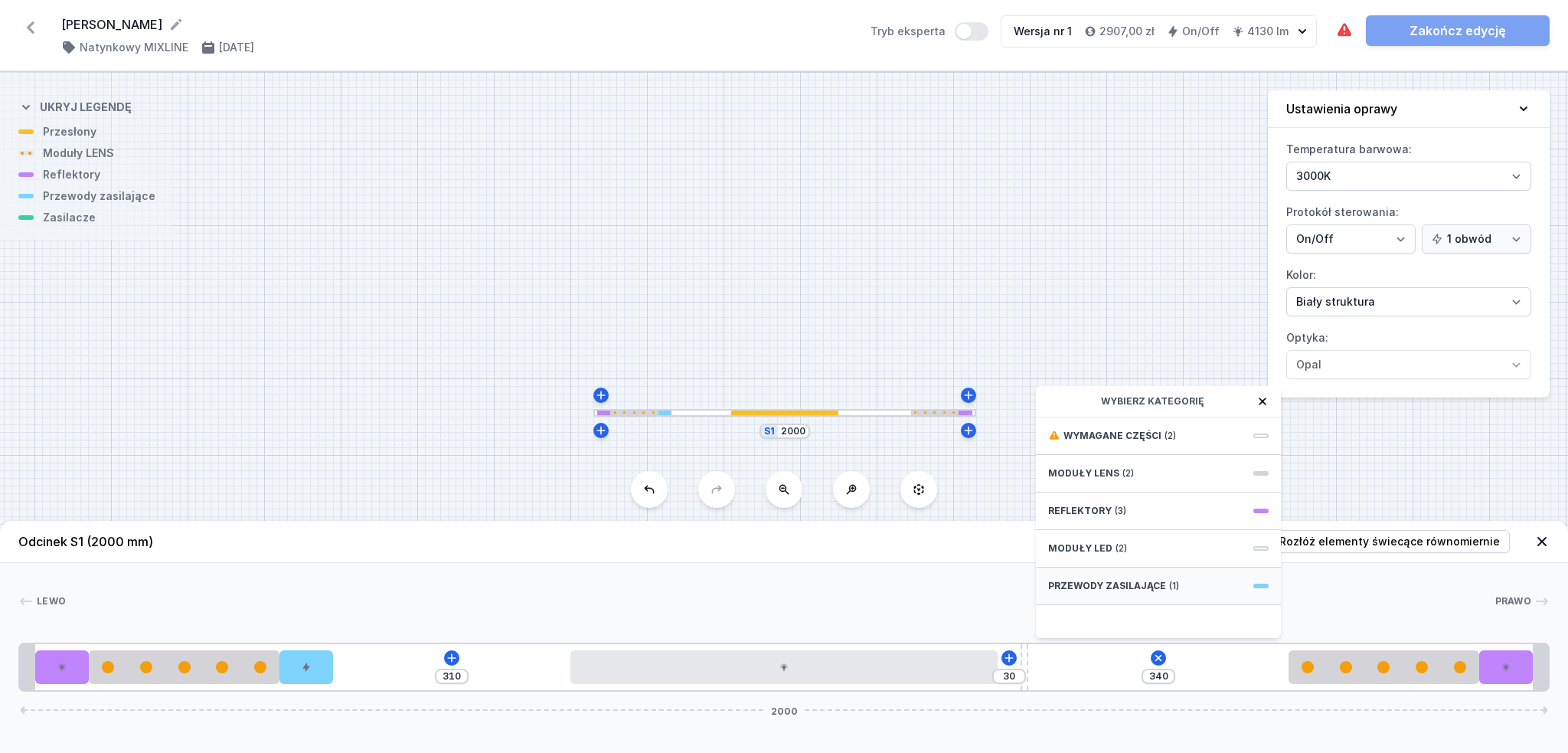
click at [1147, 591] on span "Przewody zasilające" at bounding box center [1107, 586] width 118 height 12
click at [1057, 405] on icon at bounding box center [1054, 401] width 12 height 12
click at [1120, 442] on div "Wymagane części (2)" at bounding box center [1158, 436] width 245 height 38
click at [1132, 436] on span "ON/OFF Driver - up to 16W" at bounding box center [1158, 434] width 221 height 15
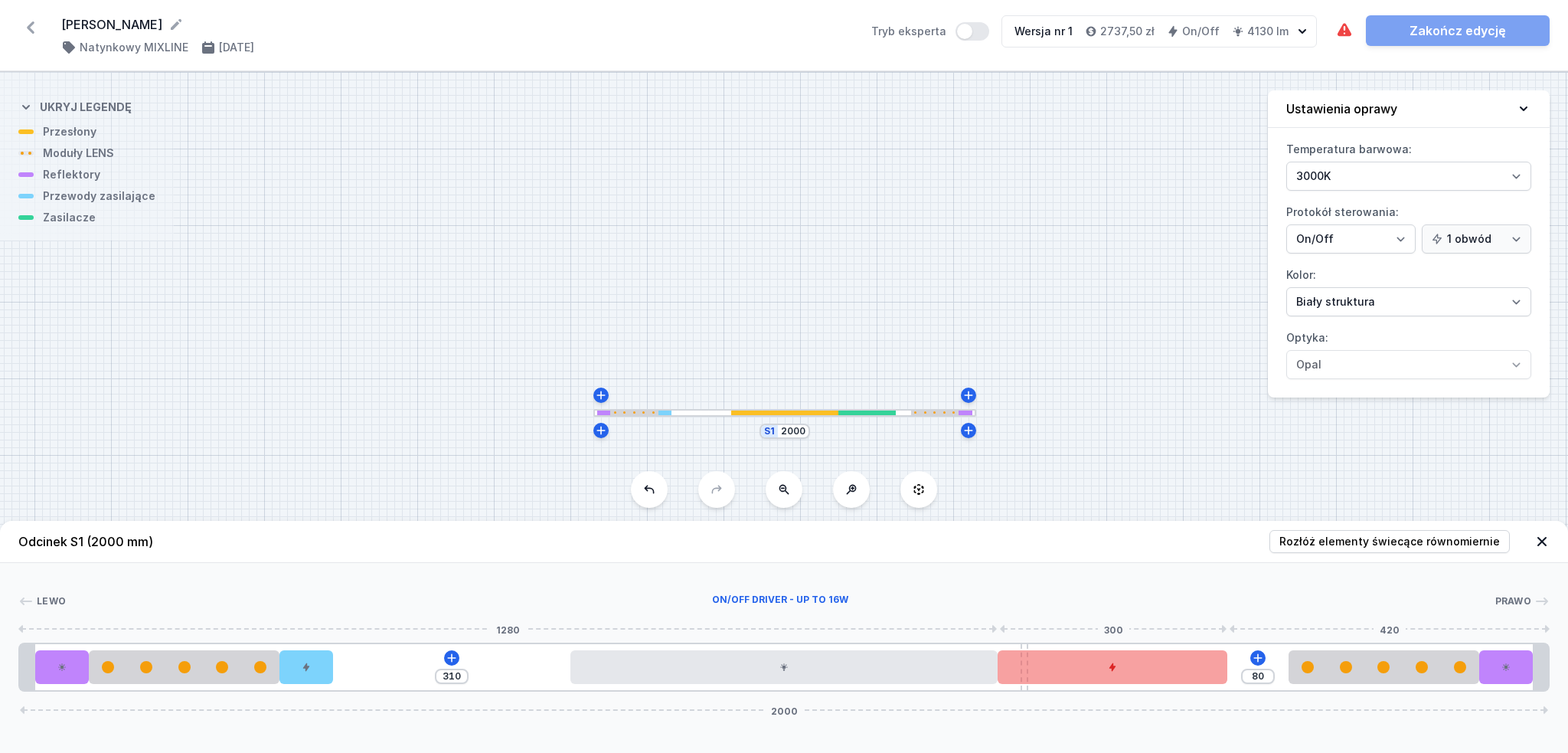
type input "40"
drag, startPoint x: 1170, startPoint y: 661, endPoint x: 1192, endPoint y: 667, distance: 22.8
click at [1192, 667] on div at bounding box center [1142, 667] width 229 height 34
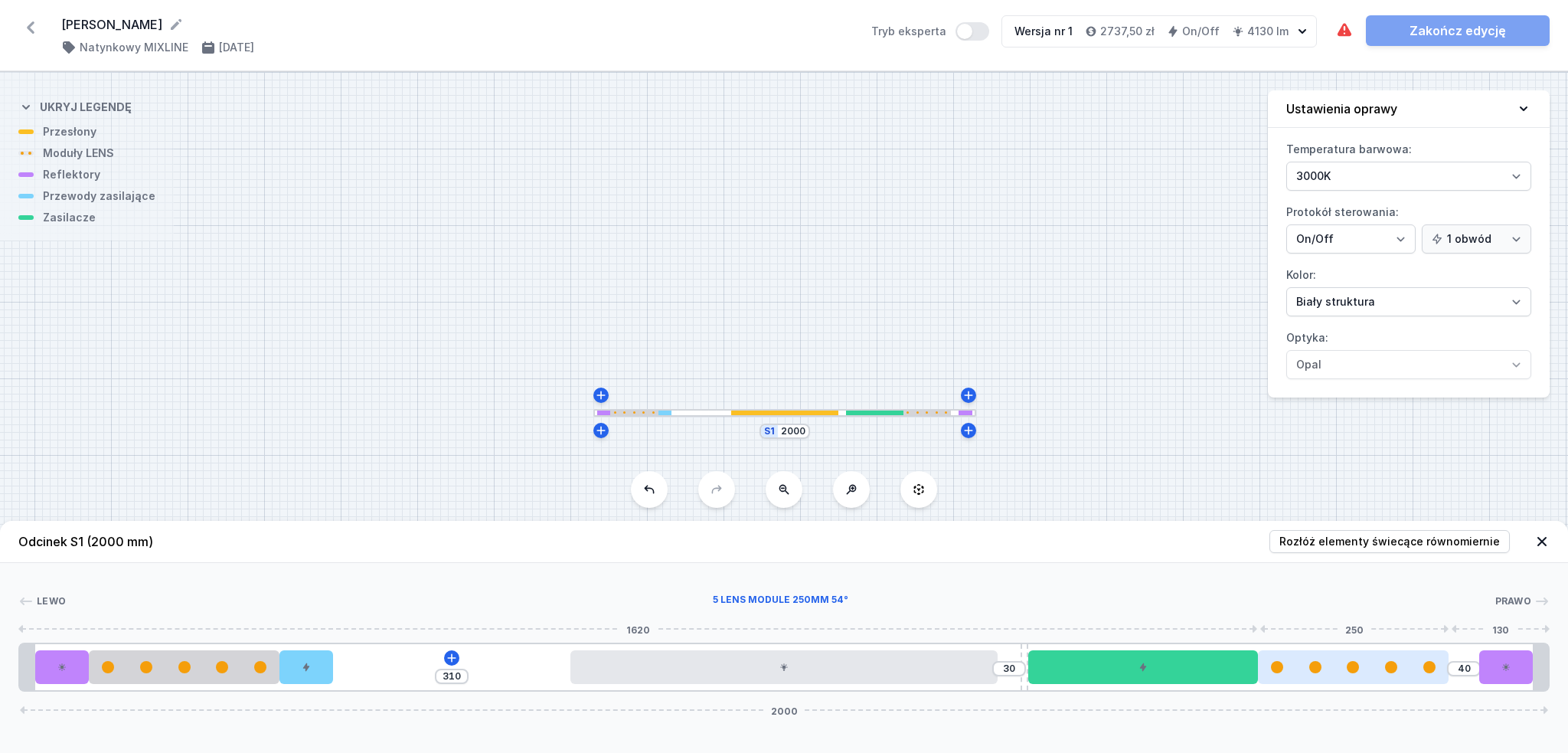
drag, startPoint x: 1346, startPoint y: 673, endPoint x: 1324, endPoint y: 676, distance: 22.2
click at [1324, 676] on div at bounding box center [1354, 667] width 191 height 34
click at [449, 660] on icon at bounding box center [452, 658] width 12 height 12
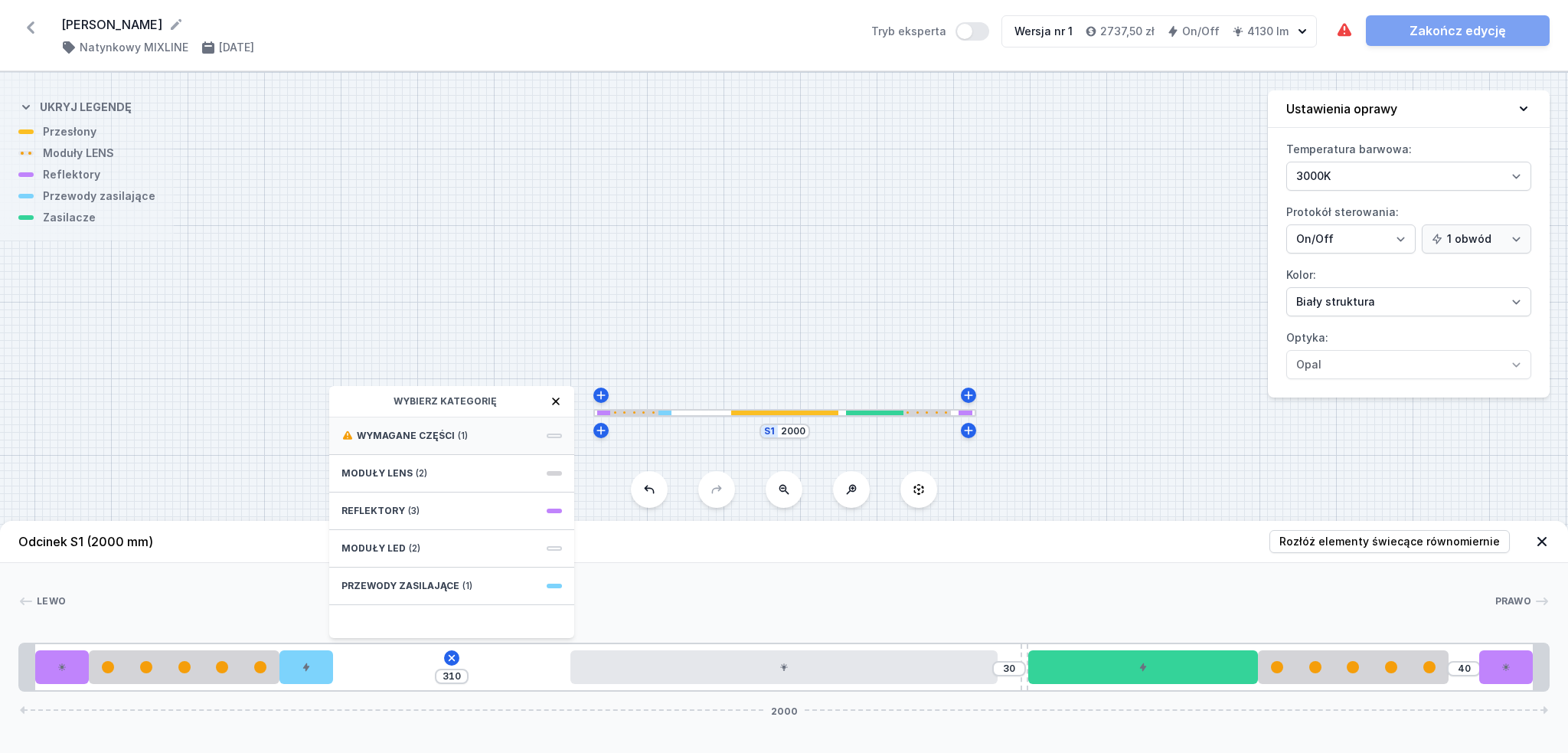
click at [435, 441] on span "Wymagane części" at bounding box center [406, 436] width 98 height 12
click at [439, 440] on span "ON/OFF Driver - up to 32W" at bounding box center [452, 434] width 221 height 15
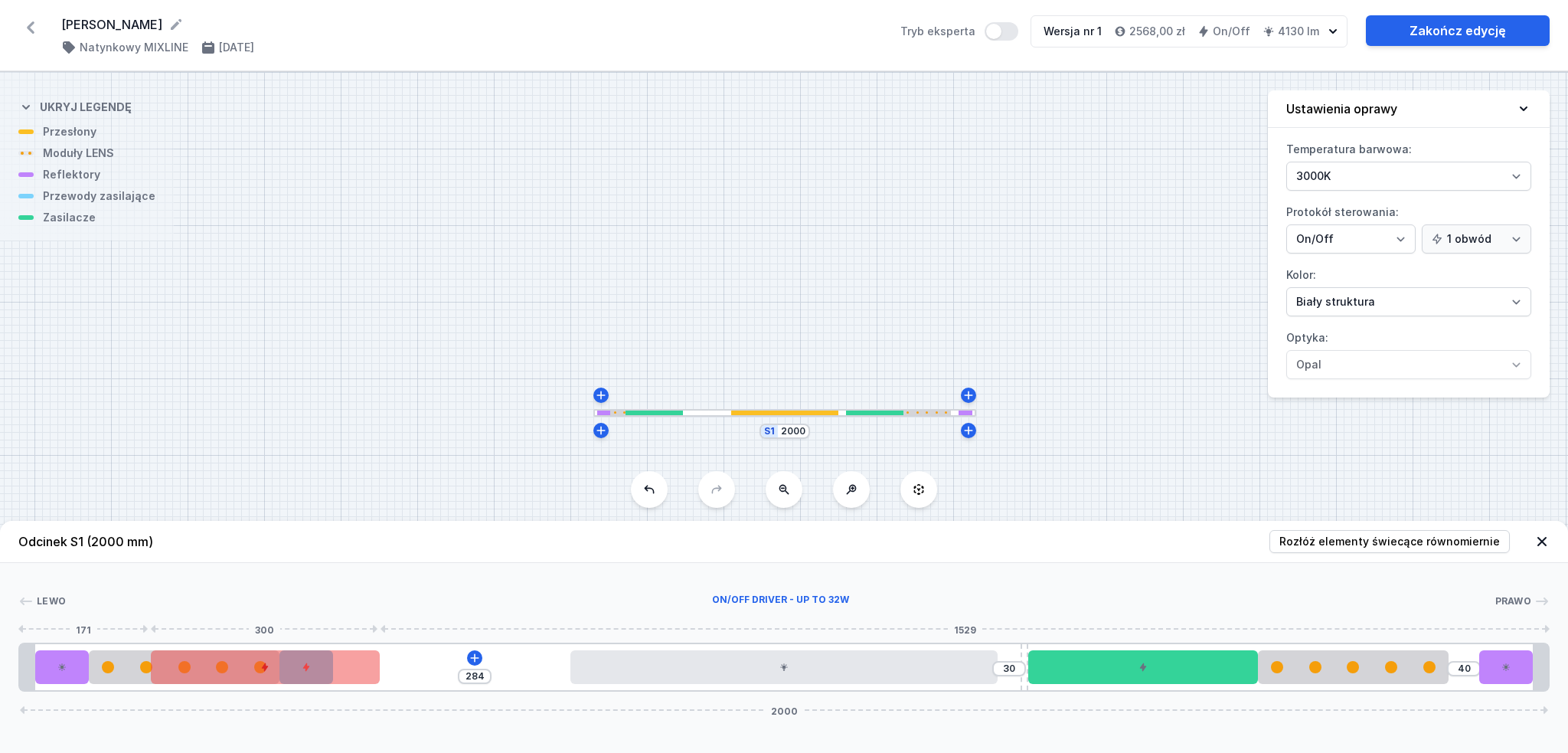
type input "310"
drag, startPoint x: 485, startPoint y: 671, endPoint x: 189, endPoint y: 659, distance: 296.2
click at [189, 659] on div at bounding box center [166, 667] width 229 height 34
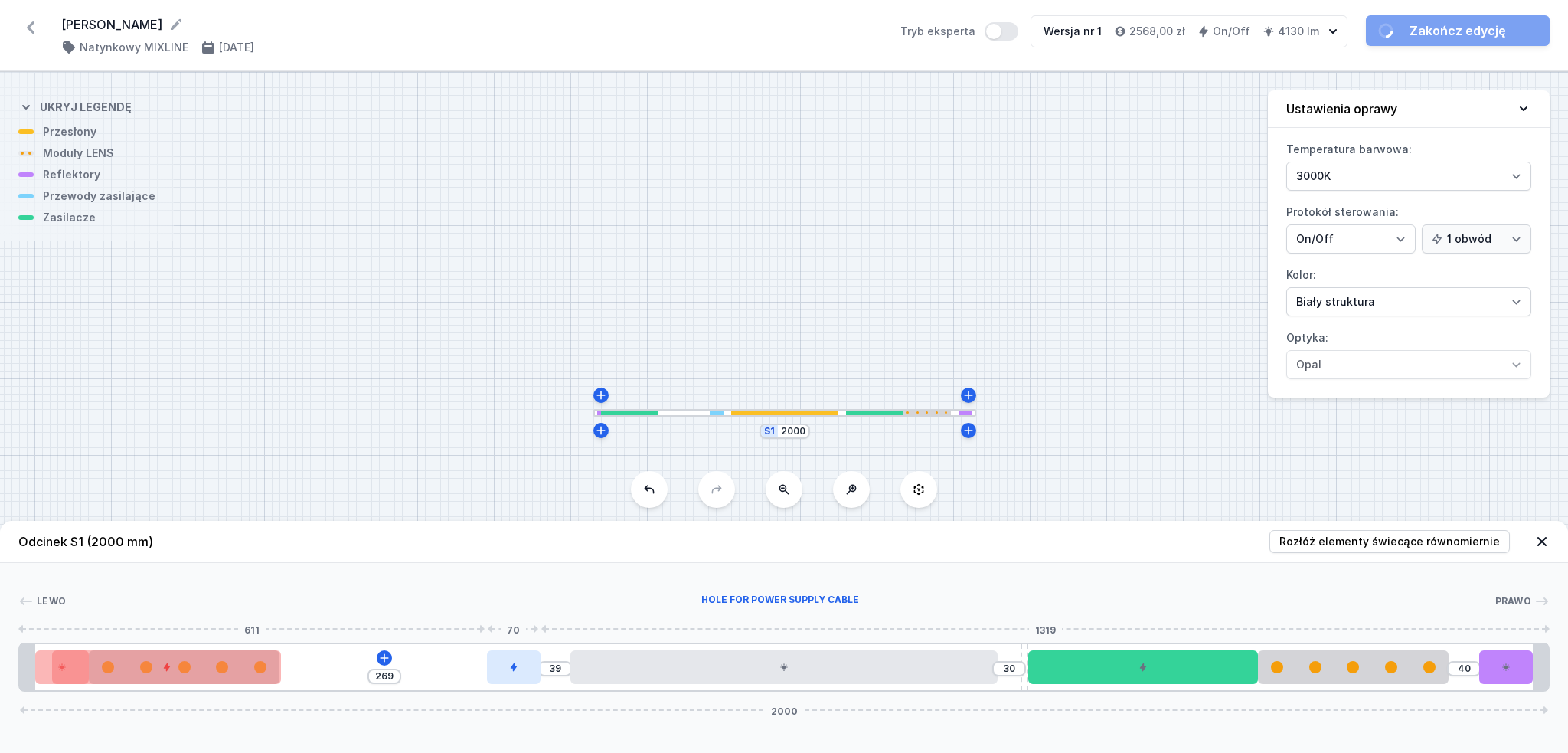
type input "308"
drag, startPoint x: 309, startPoint y: 671, endPoint x: 0, endPoint y: 660, distance: 309.2
click at [0, 660] on div "Lewo Prawo 1 2 3 4 5 6 7 8 4 9 1 378 30 40 2000 20 70 70 250 300 378 560 30 10 …" at bounding box center [784, 627] width 1568 height 129
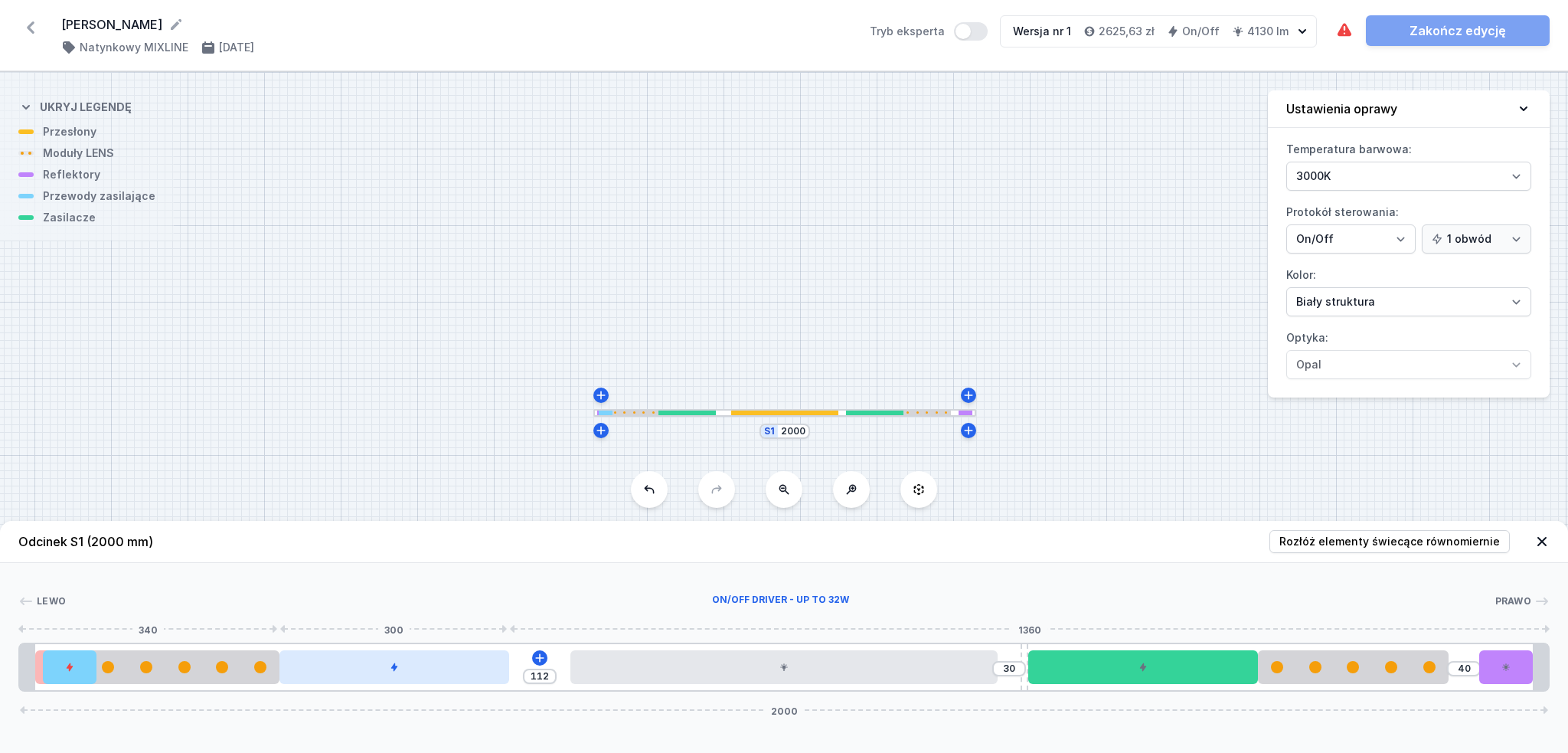
type input "80"
drag, startPoint x: 194, startPoint y: 661, endPoint x: 474, endPoint y: 680, distance: 280.6
click at [474, 680] on div at bounding box center [455, 667] width 229 height 34
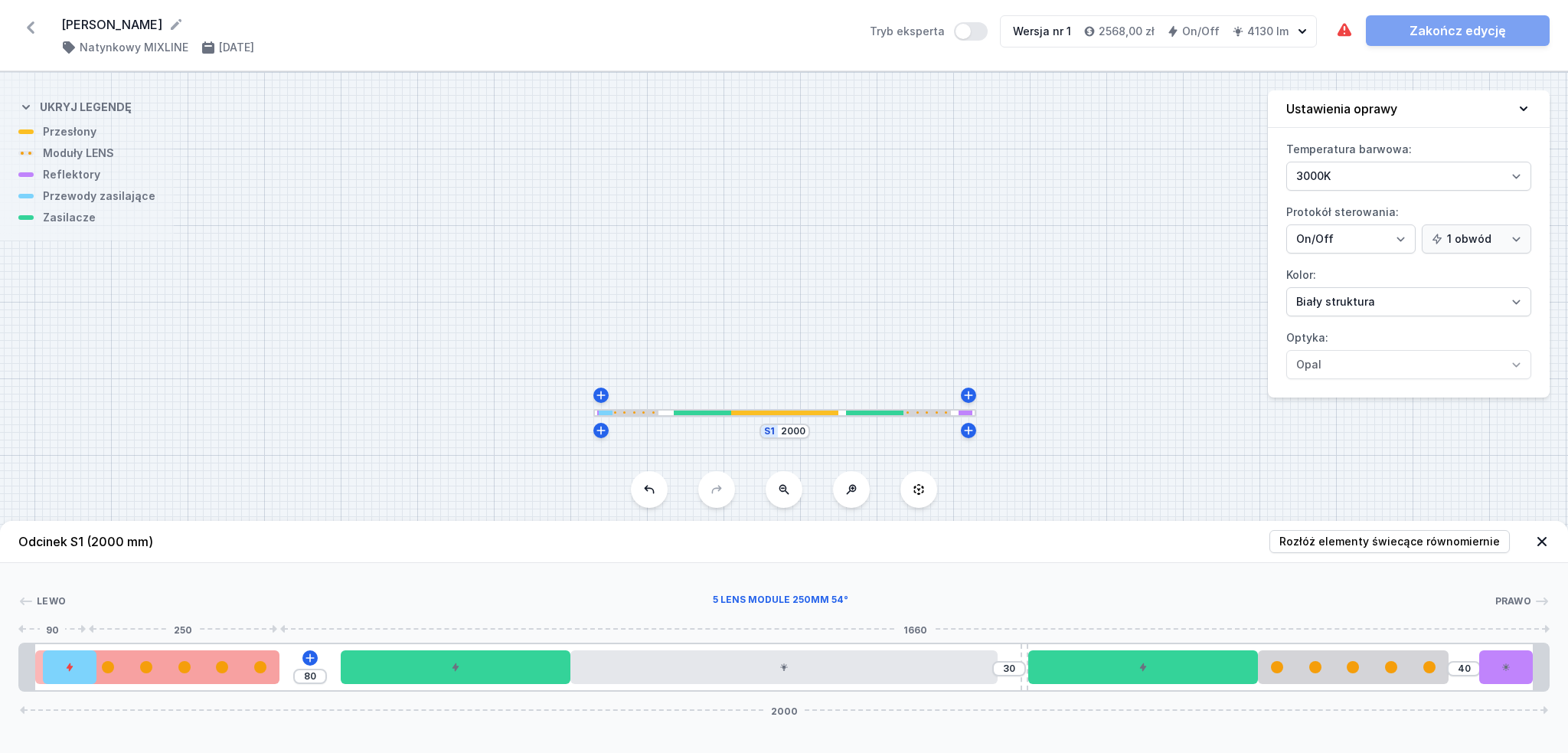
type input "70"
drag, startPoint x: 216, startPoint y: 669, endPoint x: 297, endPoint y: 671, distance: 81.0
click at [297, 671] on div at bounding box center [246, 667] width 191 height 12
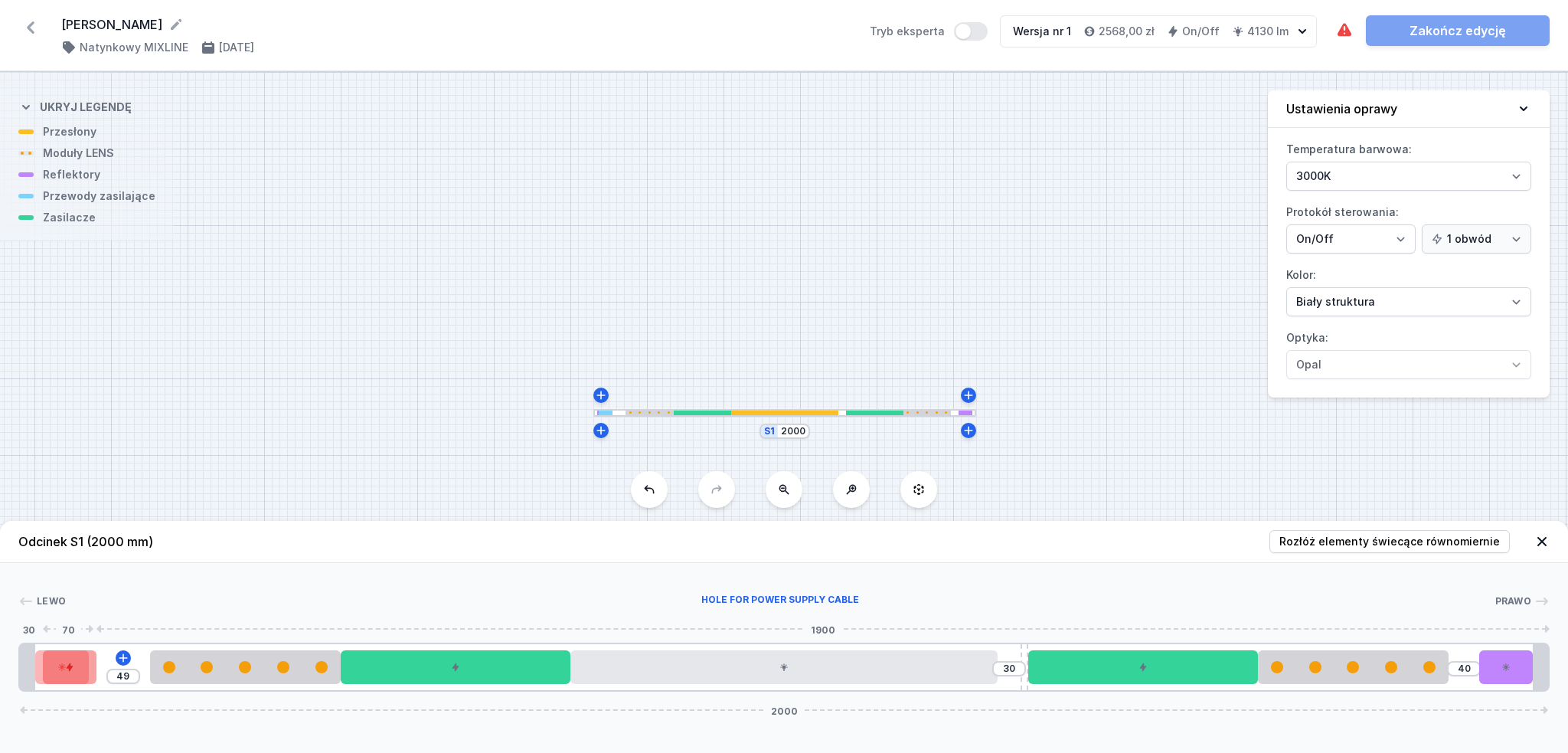
type input "10"
drag, startPoint x: 67, startPoint y: 669, endPoint x: 118, endPoint y: 677, distance: 51.6
click at [118, 677] on div at bounding box center [115, 667] width 53 height 34
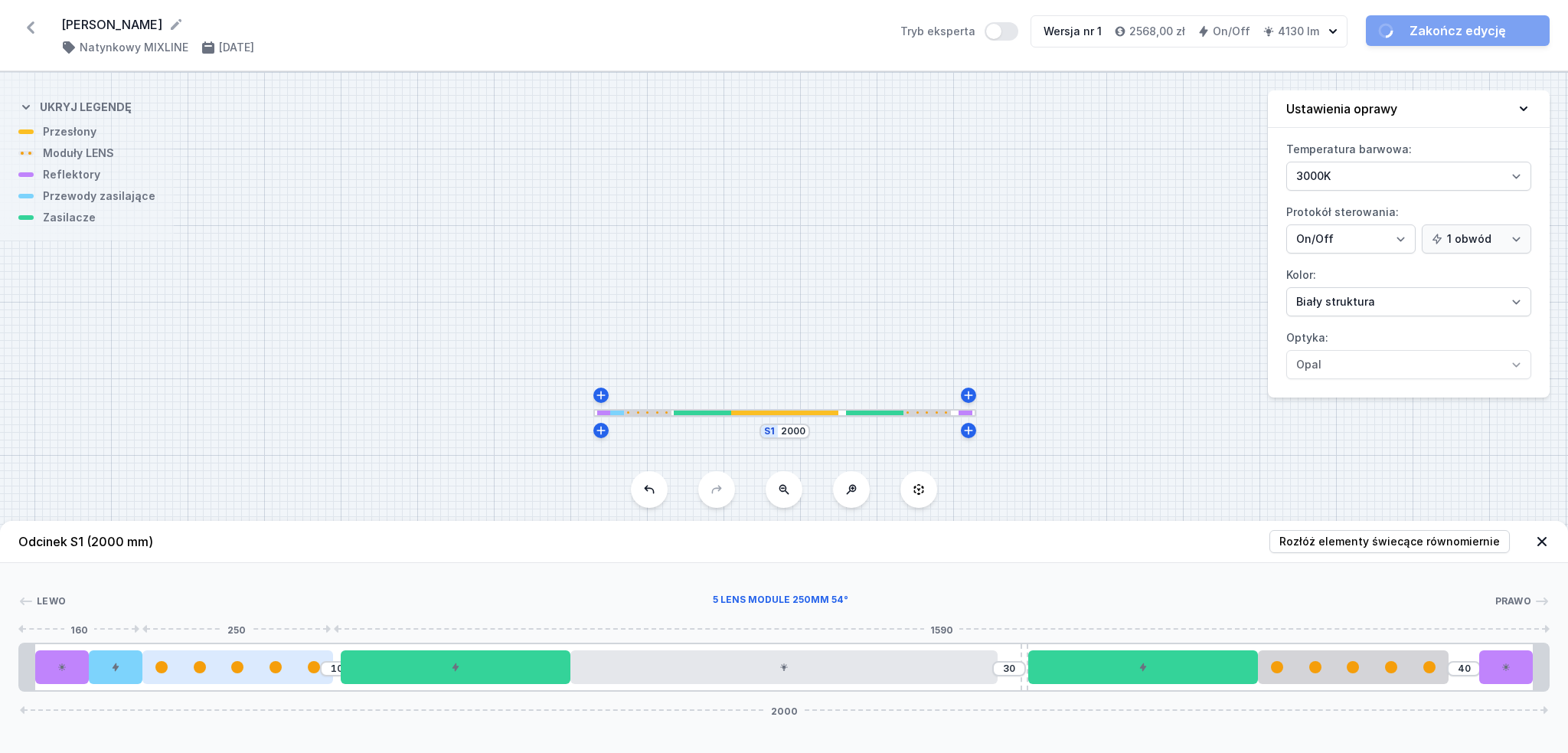
drag, startPoint x: 215, startPoint y: 673, endPoint x: 194, endPoint y: 669, distance: 21.4
click at [194, 669] on div at bounding box center [238, 667] width 191 height 12
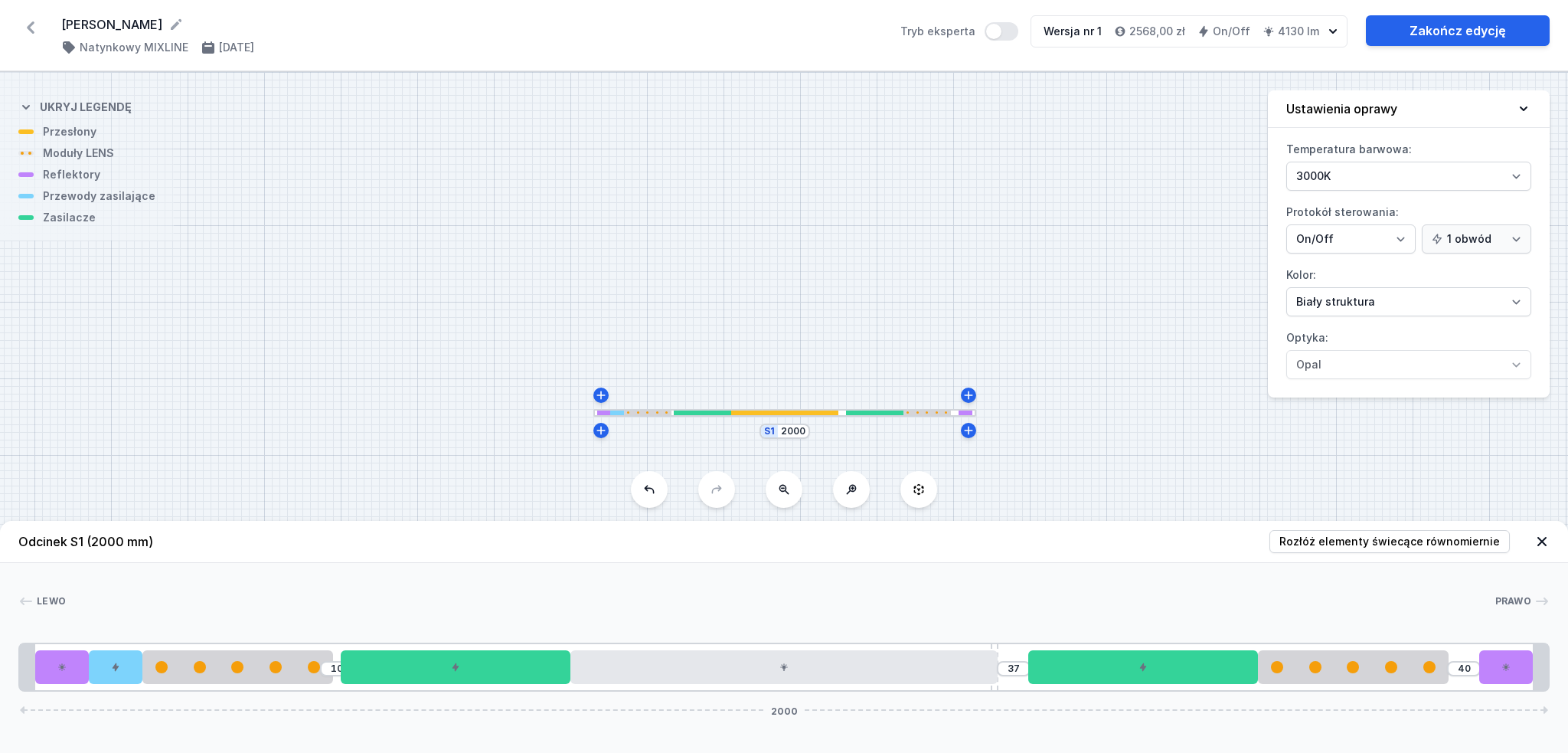
type input "36"
drag, startPoint x: 1023, startPoint y: 653, endPoint x: 1001, endPoint y: 653, distance: 22.0
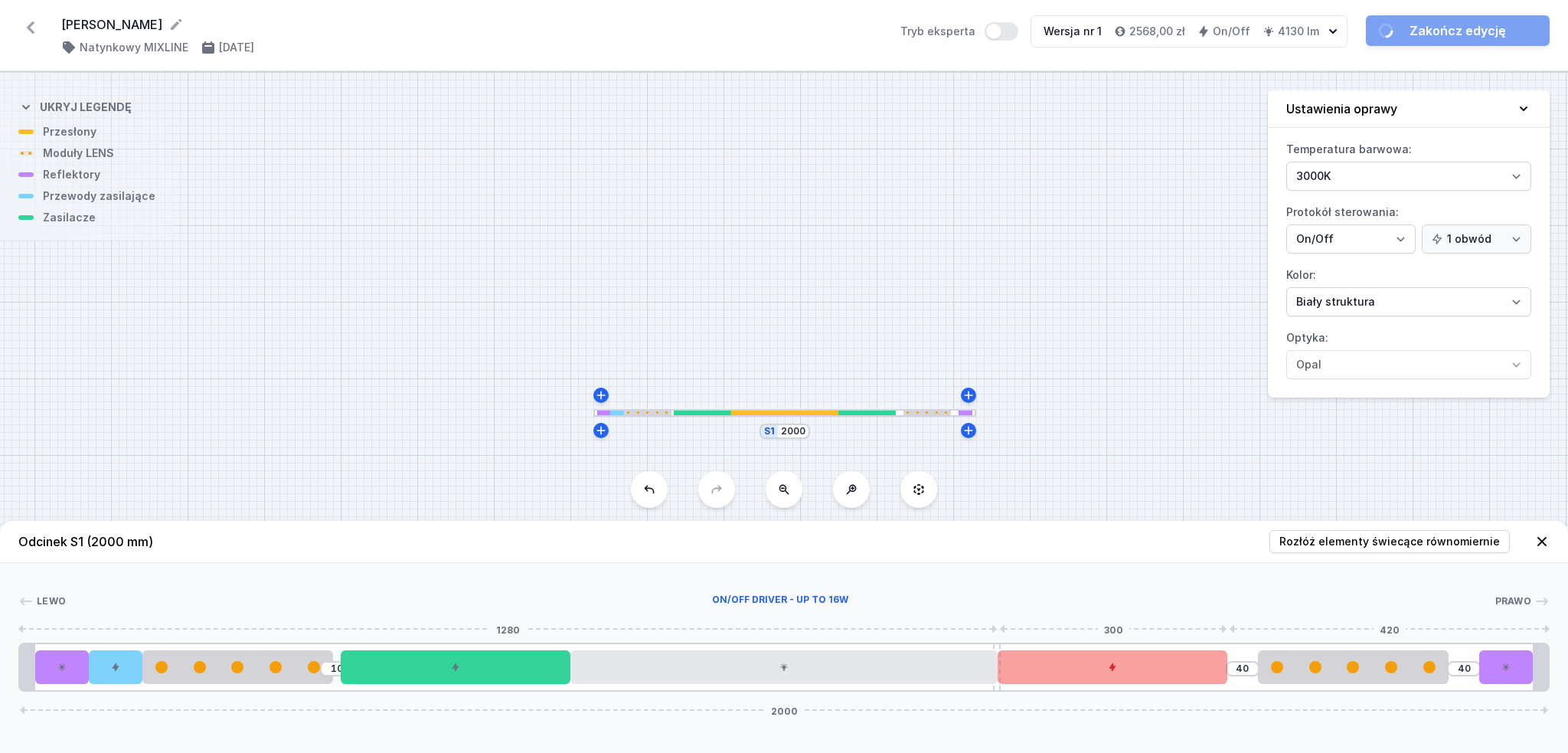
type input "36"
click at [1067, 673] on div at bounding box center [1114, 667] width 229 height 34
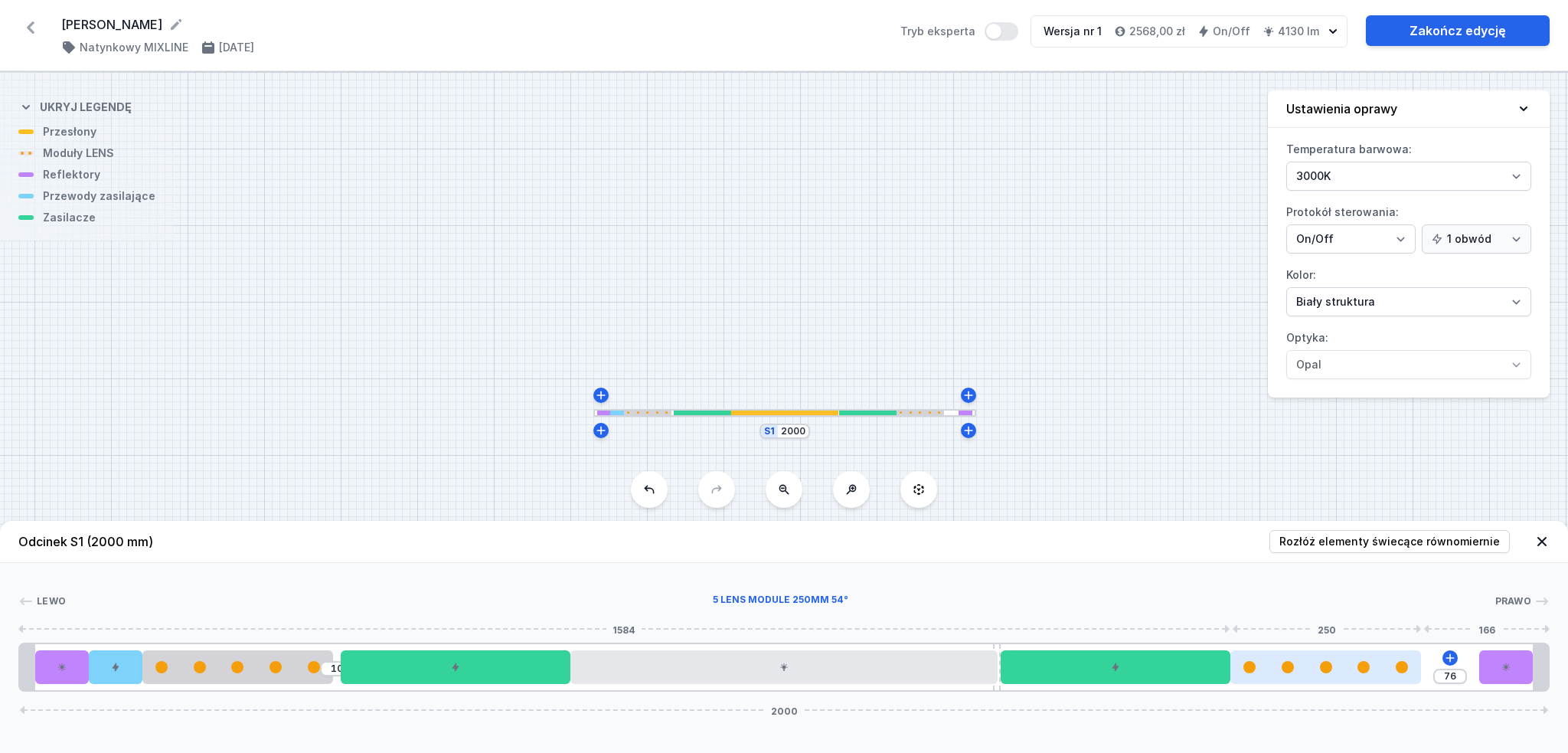
click at [1328, 679] on div at bounding box center [1326, 667] width 191 height 34
click at [1454, 680] on input "76" at bounding box center [1450, 677] width 25 height 12
type input "7"
type input "76"
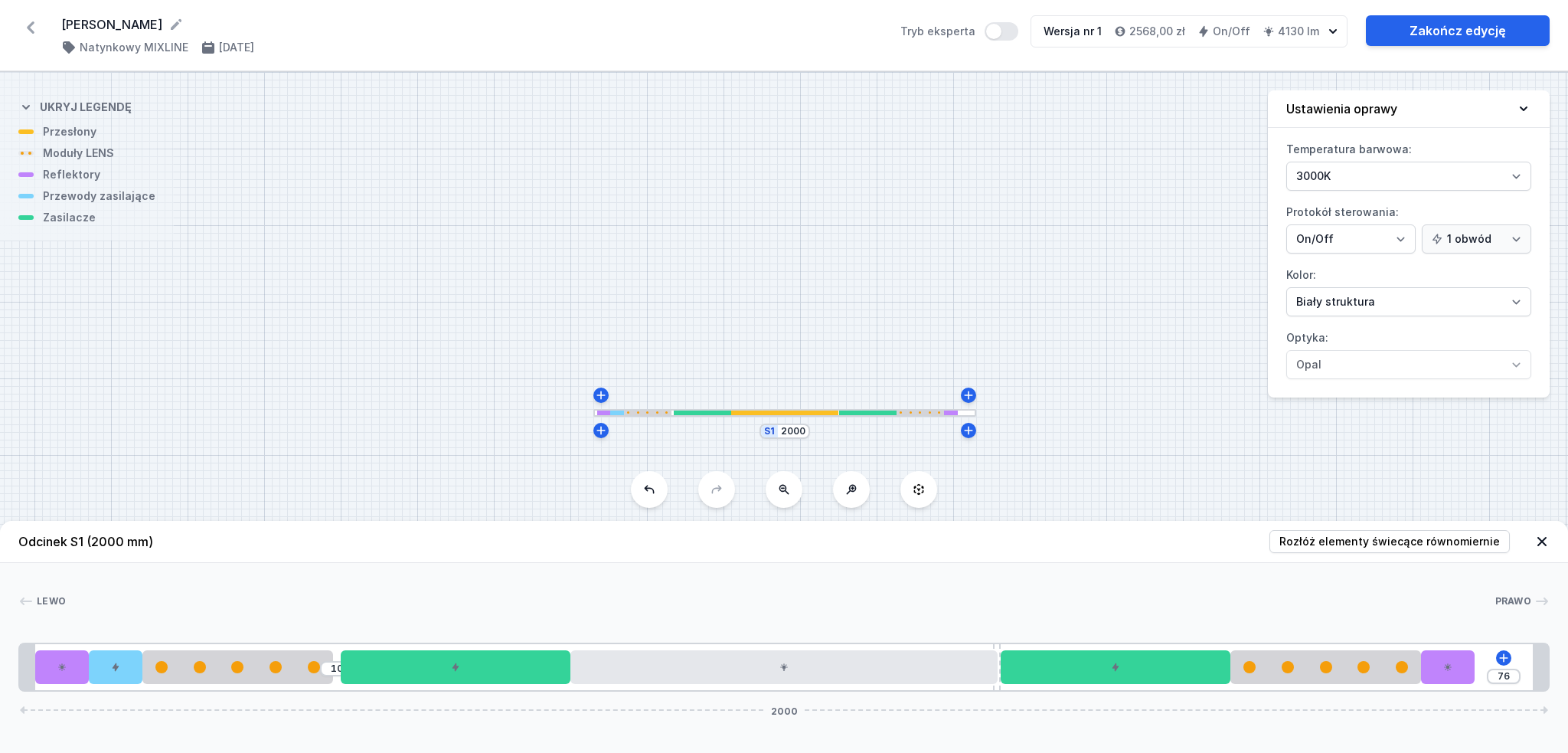
drag, startPoint x: 1448, startPoint y: 668, endPoint x: 1512, endPoint y: 677, distance: 64.6
click at [1512, 677] on div "10 76 2000" at bounding box center [784, 667] width 1531 height 49
click at [1461, 674] on div at bounding box center [1447, 667] width 53 height 34
select select "1524"
drag, startPoint x: 1451, startPoint y: 672, endPoint x: 1508, endPoint y: 677, distance: 57.2
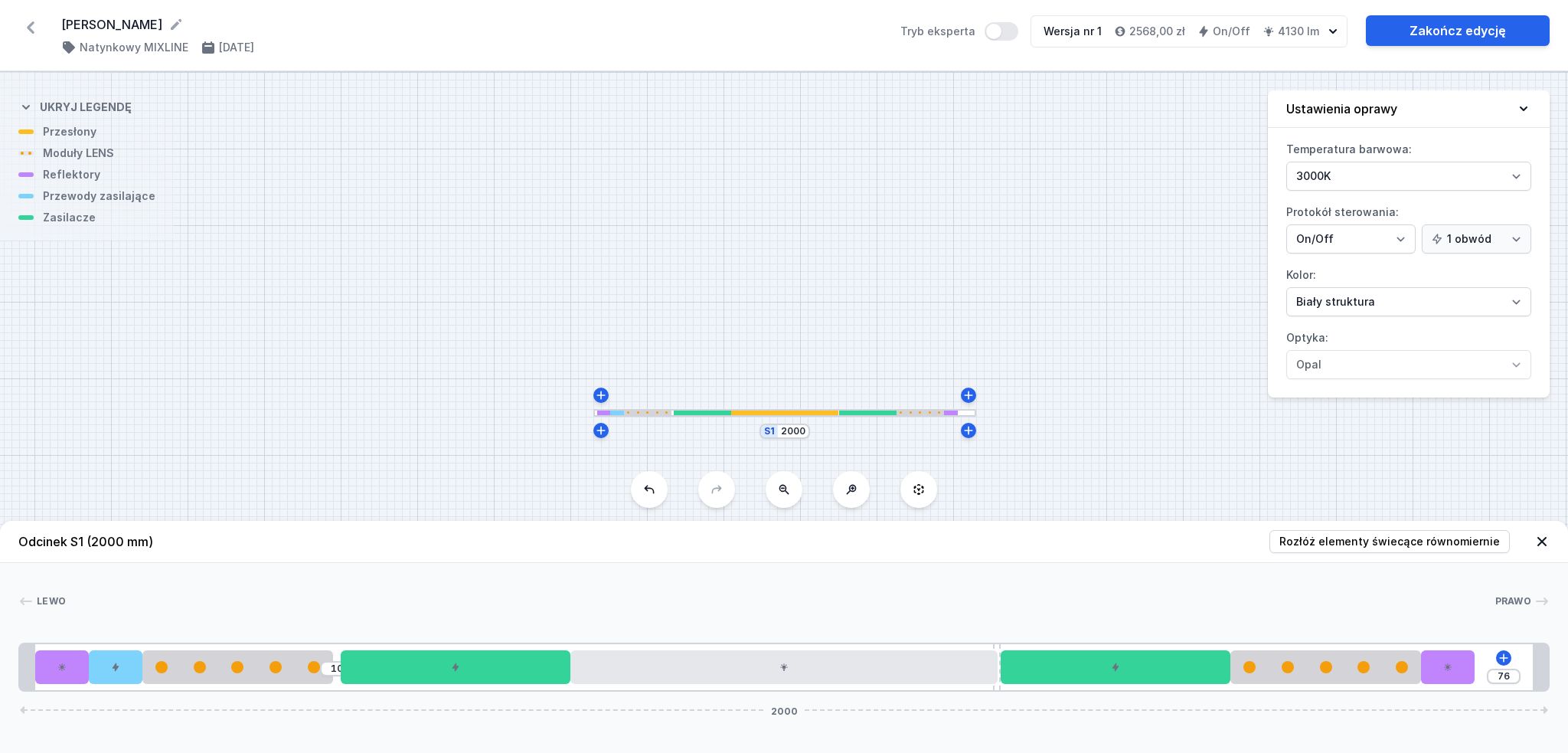
click at [1508, 677] on div "10 76 2000" at bounding box center [784, 667] width 1531 height 49
click at [1508, 677] on input "76" at bounding box center [1504, 677] width 25 height 12
click at [1449, 678] on input "76" at bounding box center [1450, 677] width 25 height 12
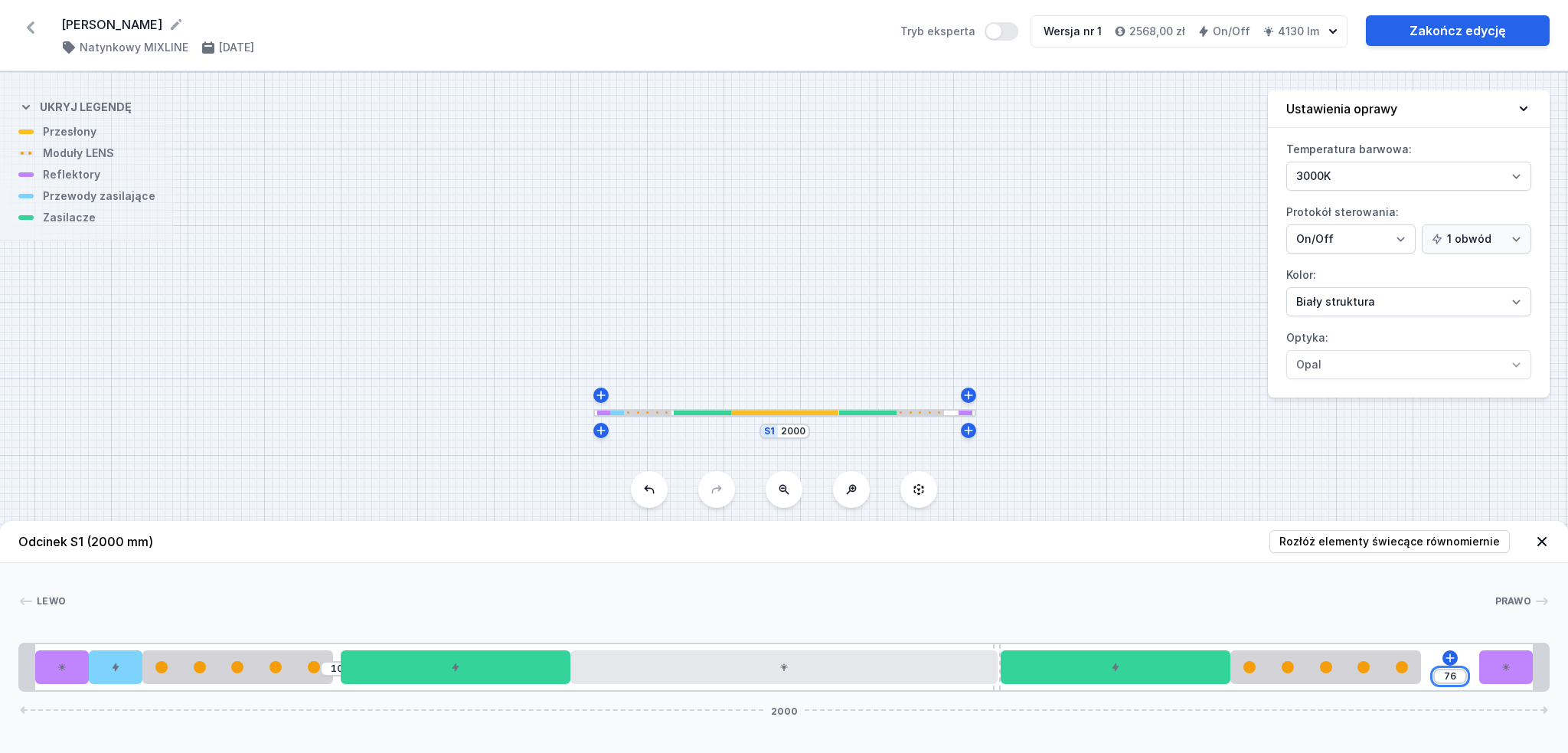
click at [1455, 679] on input "76" at bounding box center [1450, 677] width 25 height 12
type input "70"
type input "76"
drag, startPoint x: 1501, startPoint y: 675, endPoint x: 1526, endPoint y: 674, distance: 25.0
click at [1526, 674] on div at bounding box center [1506, 667] width 53 height 34
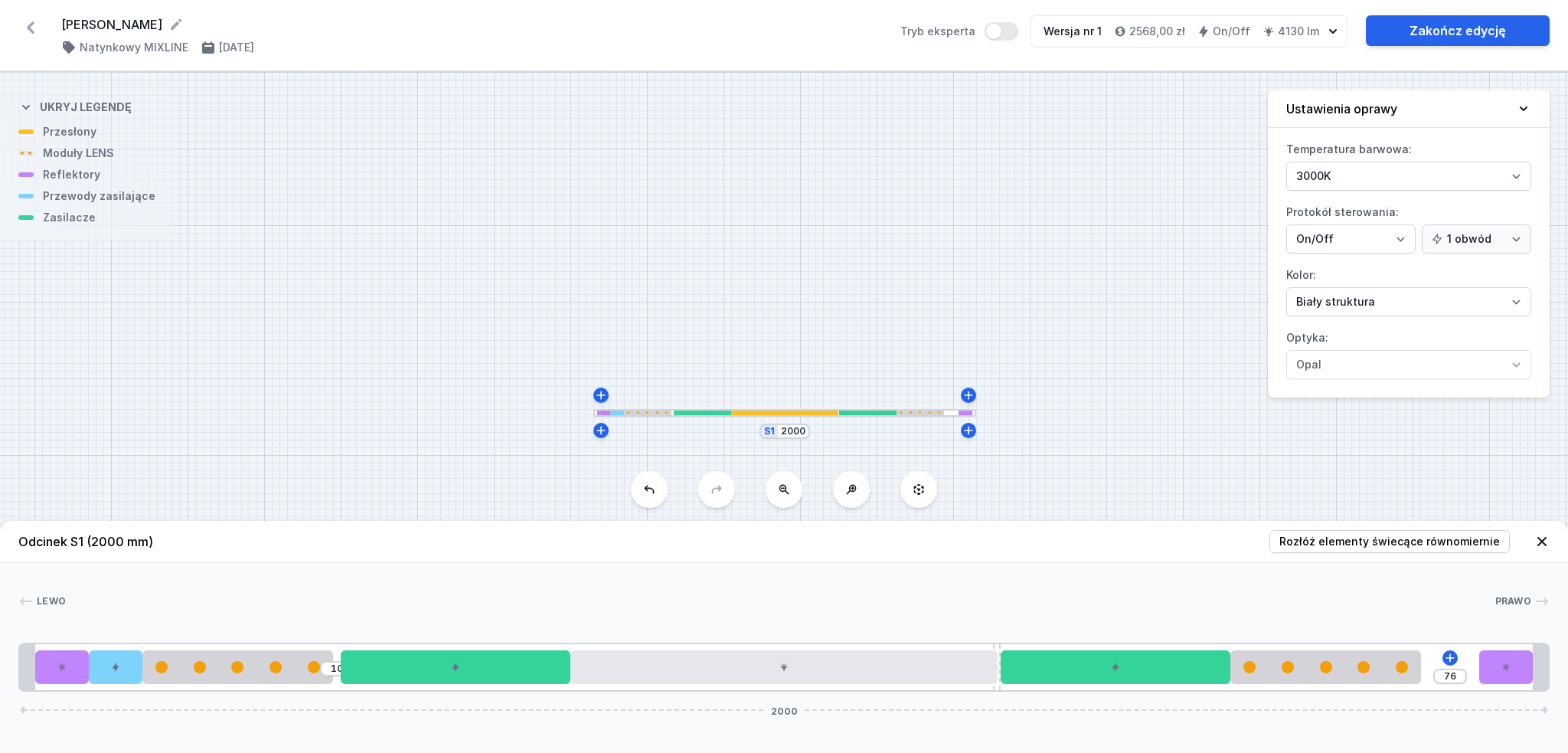
drag, startPoint x: 1352, startPoint y: 679, endPoint x: 1368, endPoint y: 685, distance: 17.1
click at [1368, 685] on div "10 76 2000" at bounding box center [784, 667] width 1531 height 49
drag, startPoint x: 1365, startPoint y: 677, endPoint x: 1434, endPoint y: 676, distance: 69.0
click at [1421, 676] on div at bounding box center [1326, 667] width 191 height 34
drag, startPoint x: 1389, startPoint y: 666, endPoint x: 1398, endPoint y: 669, distance: 9.5
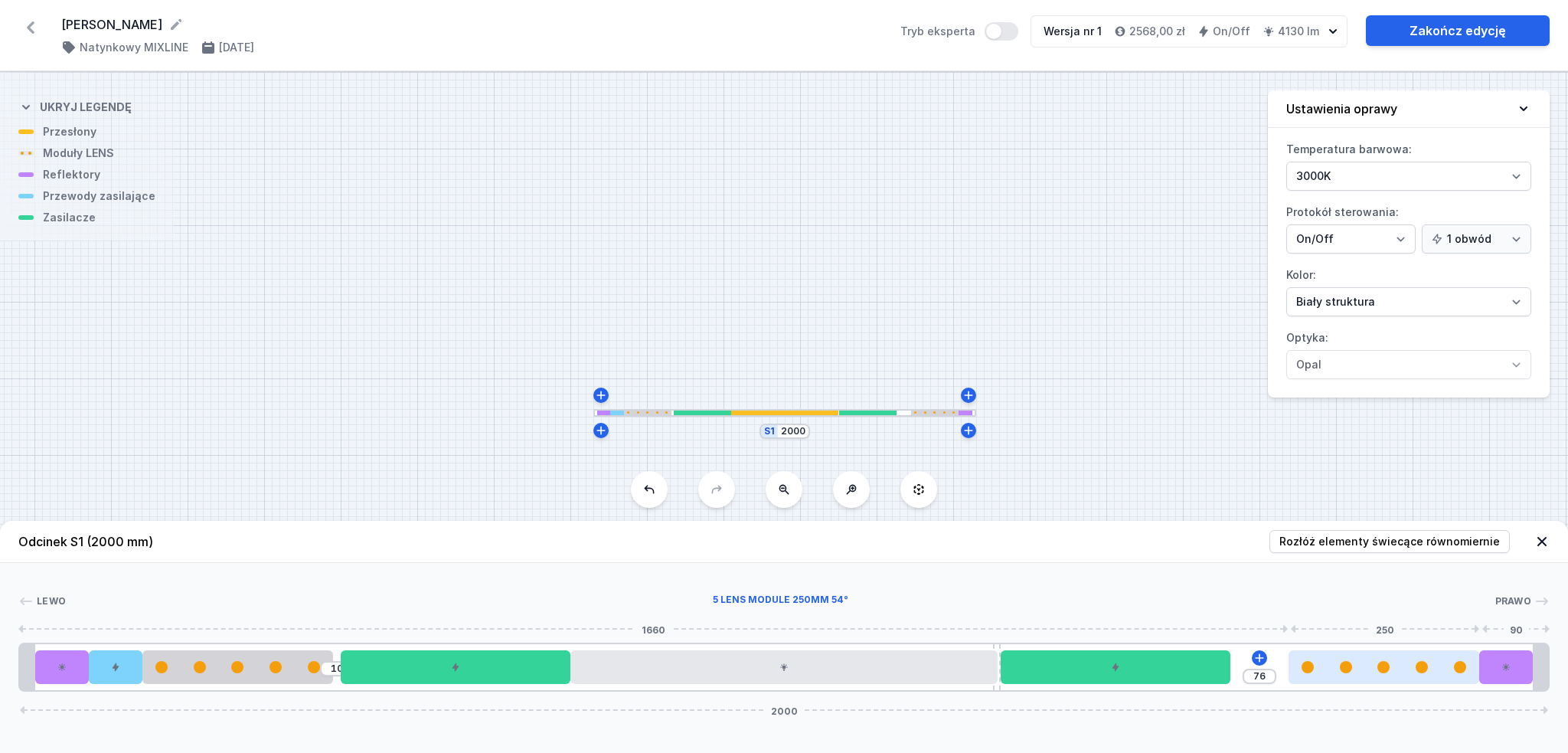
click at [1398, 669] on div at bounding box center [1384, 667] width 191 height 12
click at [1264, 680] on input "76" at bounding box center [1259, 677] width 25 height 12
type input "70"
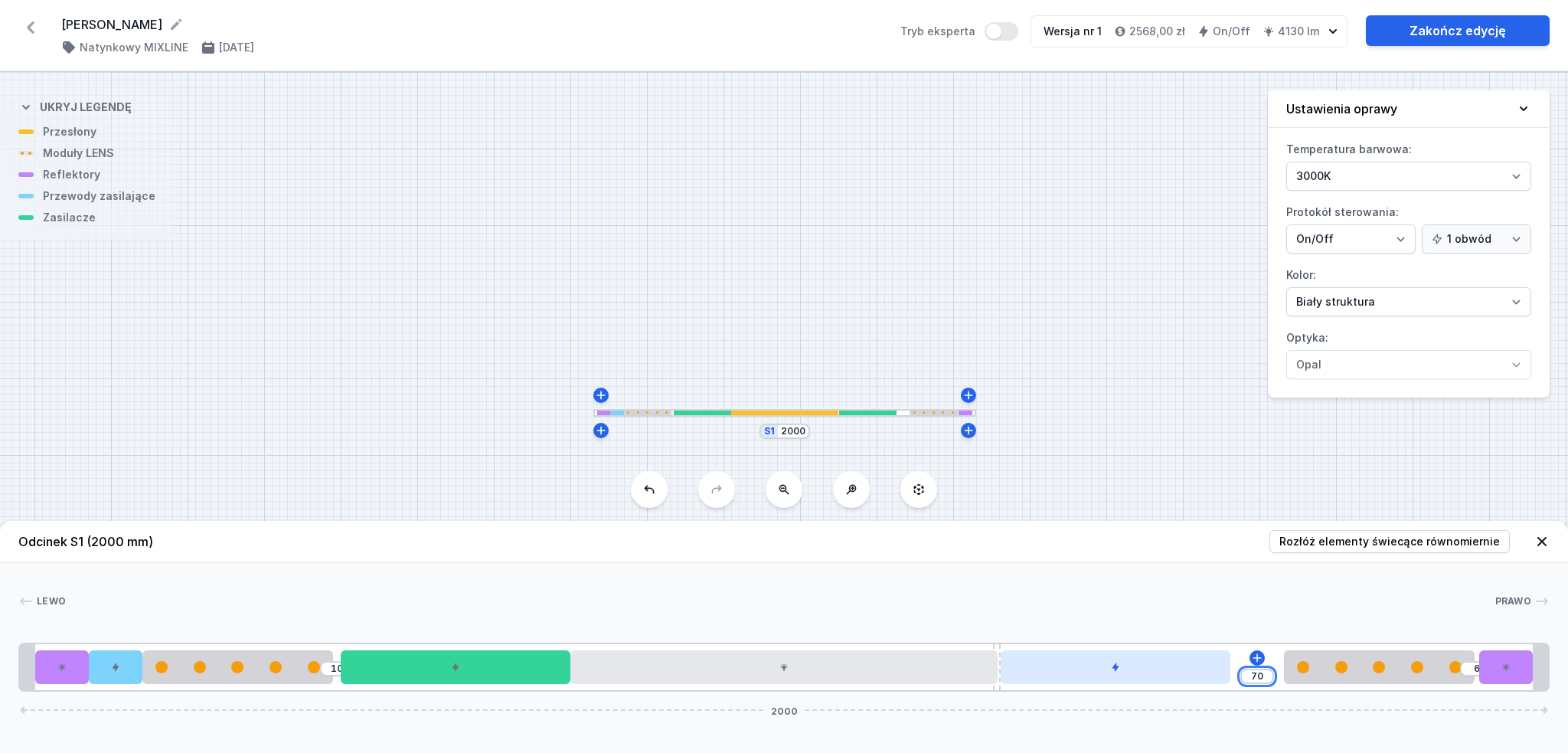
drag, startPoint x: 1269, startPoint y: 679, endPoint x: 1202, endPoint y: 672, distance: 67.4
click at [1202, 672] on div "10 70 6 2000" at bounding box center [784, 667] width 1531 height 49
type input "76"
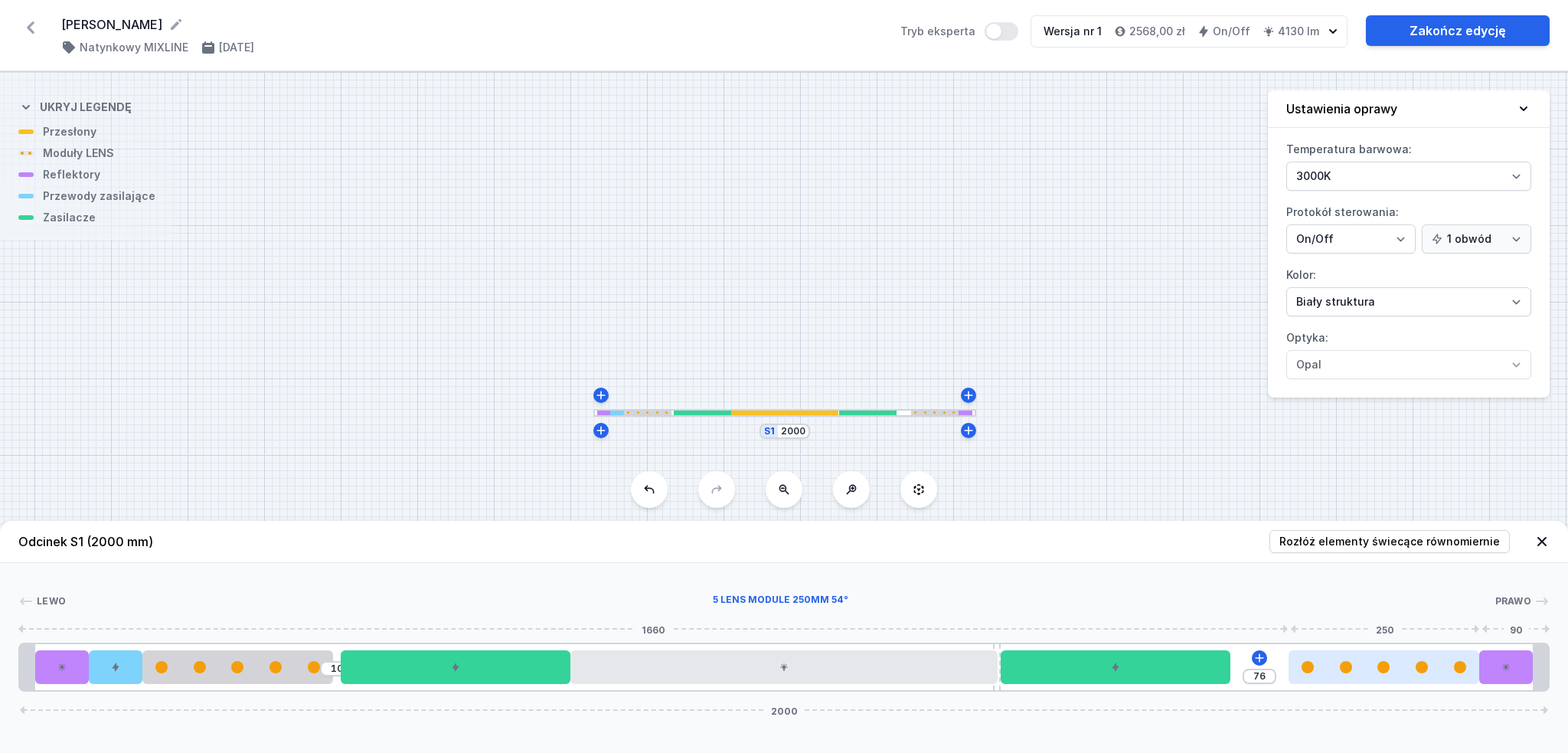
drag, startPoint x: 1390, startPoint y: 672, endPoint x: 1461, endPoint y: 672, distance: 71.0
click at [1461, 672] on div at bounding box center [1384, 667] width 191 height 12
click at [1270, 672] on input "76" at bounding box center [1259, 677] width 25 height 12
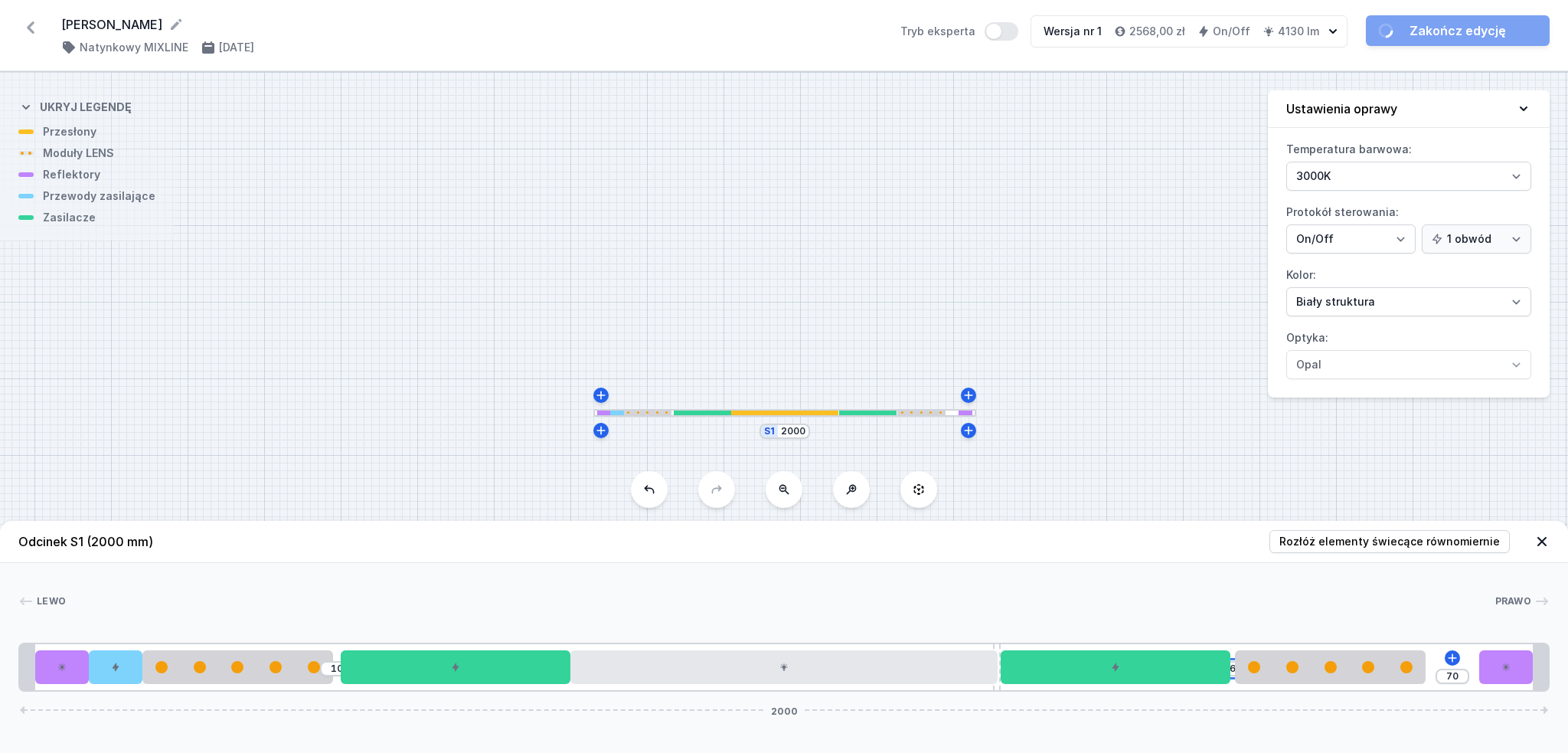
type input "6"
click at [1283, 613] on div "[PERSON_NAME]" at bounding box center [784, 604] width 1531 height 22
click at [1440, 22] on link "Zakończ edycję" at bounding box center [1458, 31] width 184 height 31
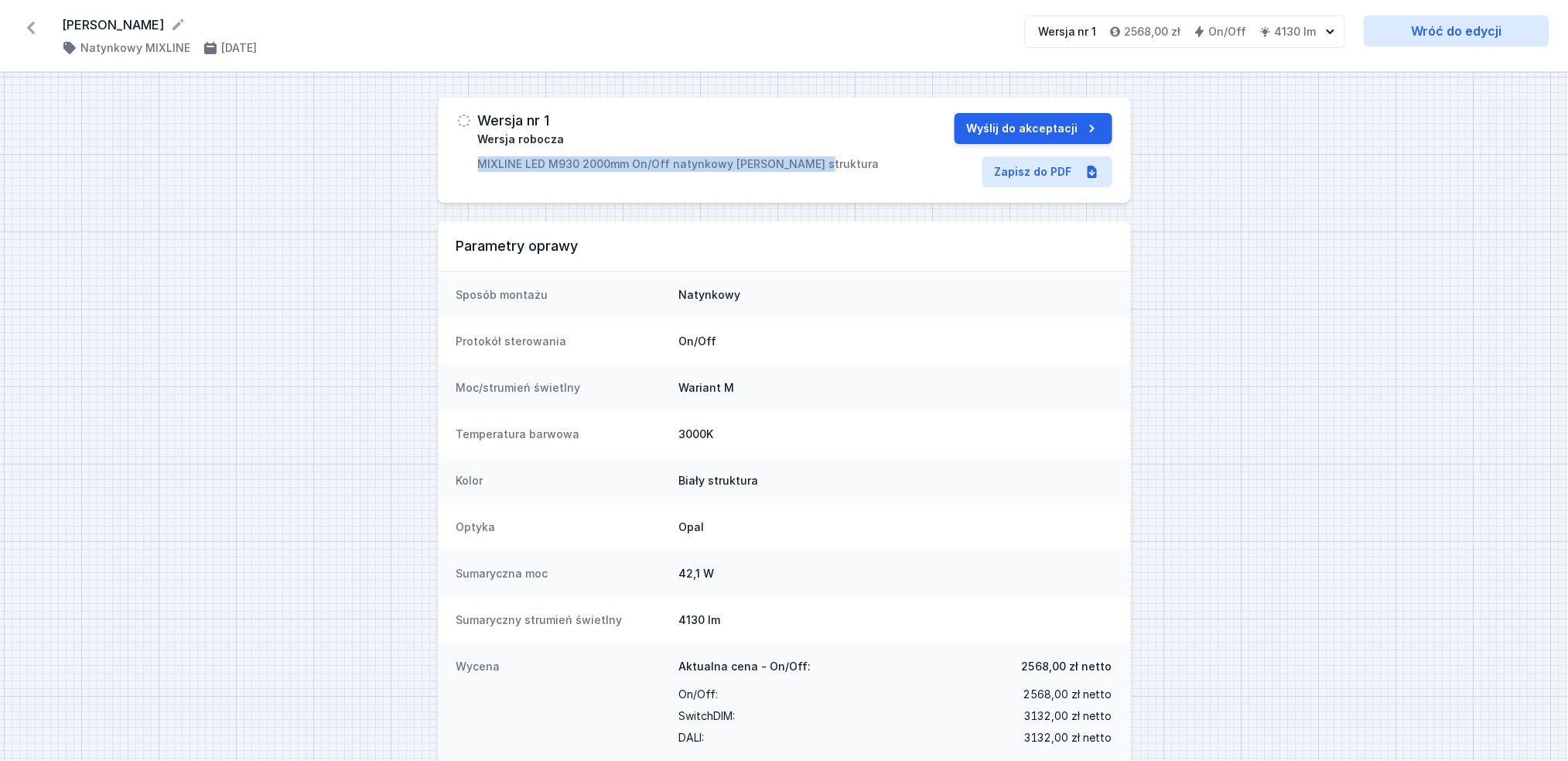
drag, startPoint x: 807, startPoint y: 168, endPoint x: 459, endPoint y: 175, distance: 348.1
click at [459, 175] on div "Wersja nr 1 Wersja robocza MIXLINE LED M930 2000mm On/Off natynkowy [PERSON_NAM…" at bounding box center [784, 150] width 693 height 105
copy p "MIXLINE LED M930 2000mm On/Off natynkowy [PERSON_NAME] struktura"
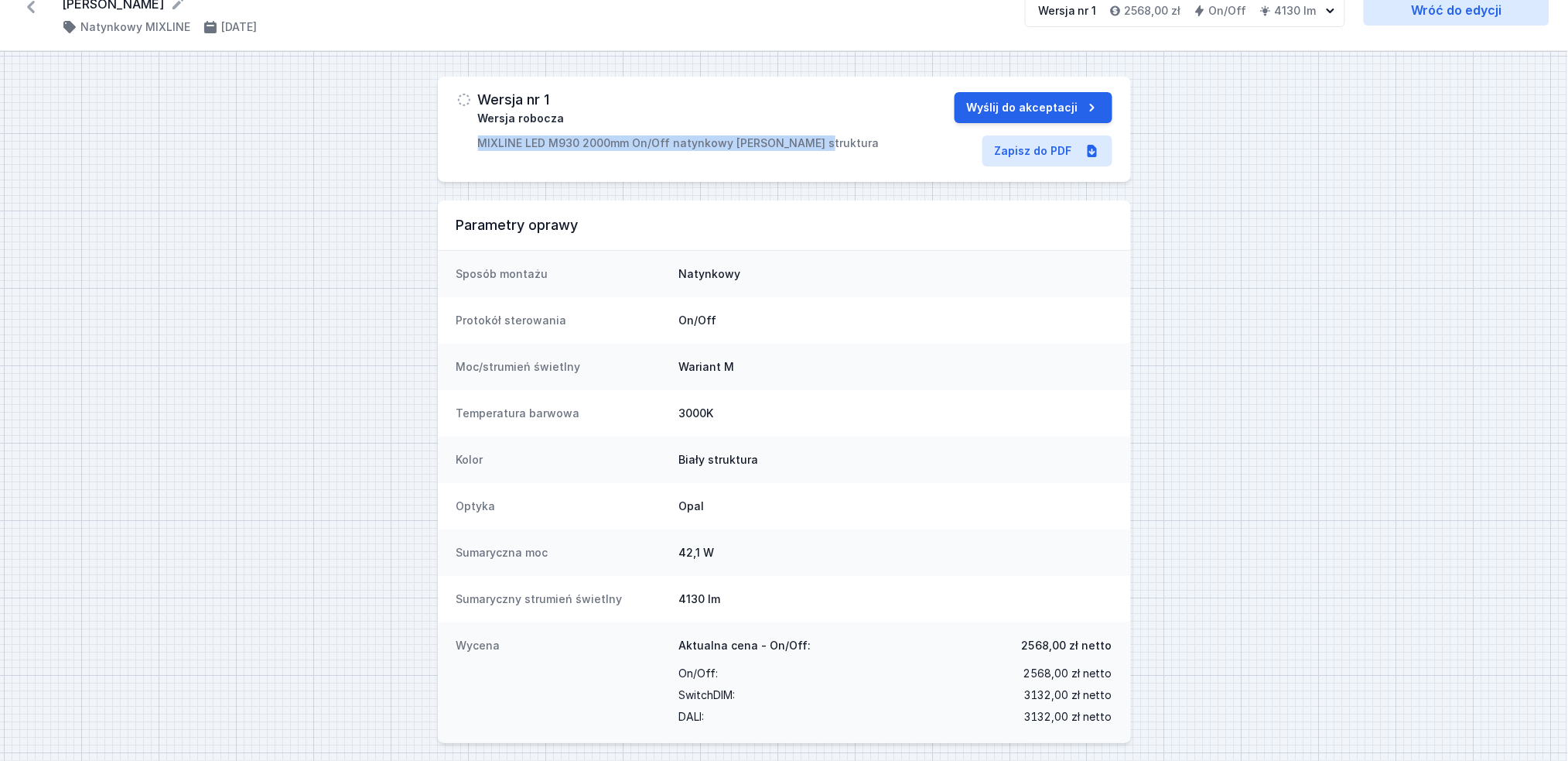
scroll to position [28, 0]
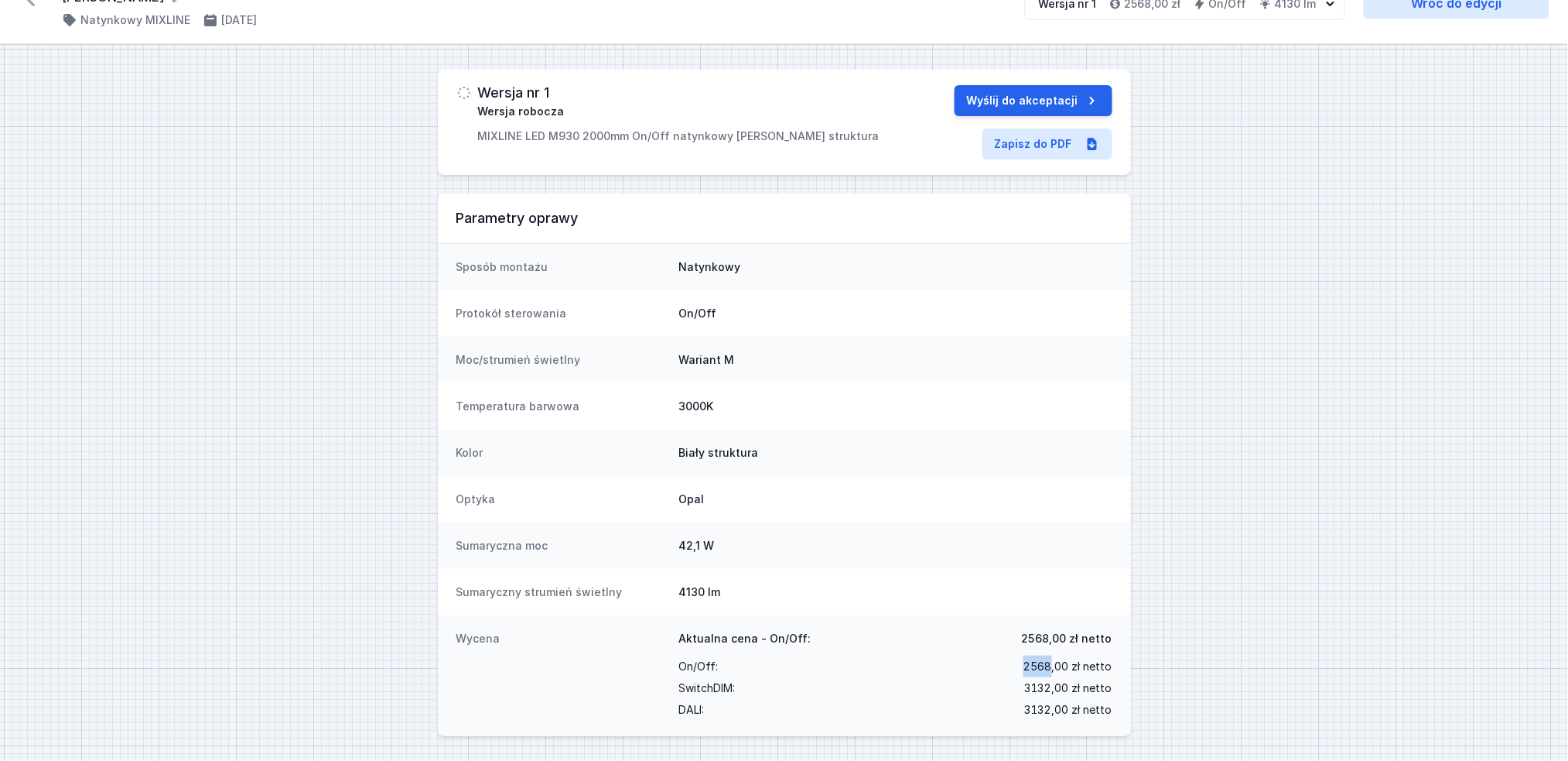
drag, startPoint x: 1020, startPoint y: 661, endPoint x: 1054, endPoint y: 660, distance: 34.0
click at [1054, 660] on div "On/Off : 2568,00 [PERSON_NAME]" at bounding box center [896, 667] width 433 height 22
copy span "2568"
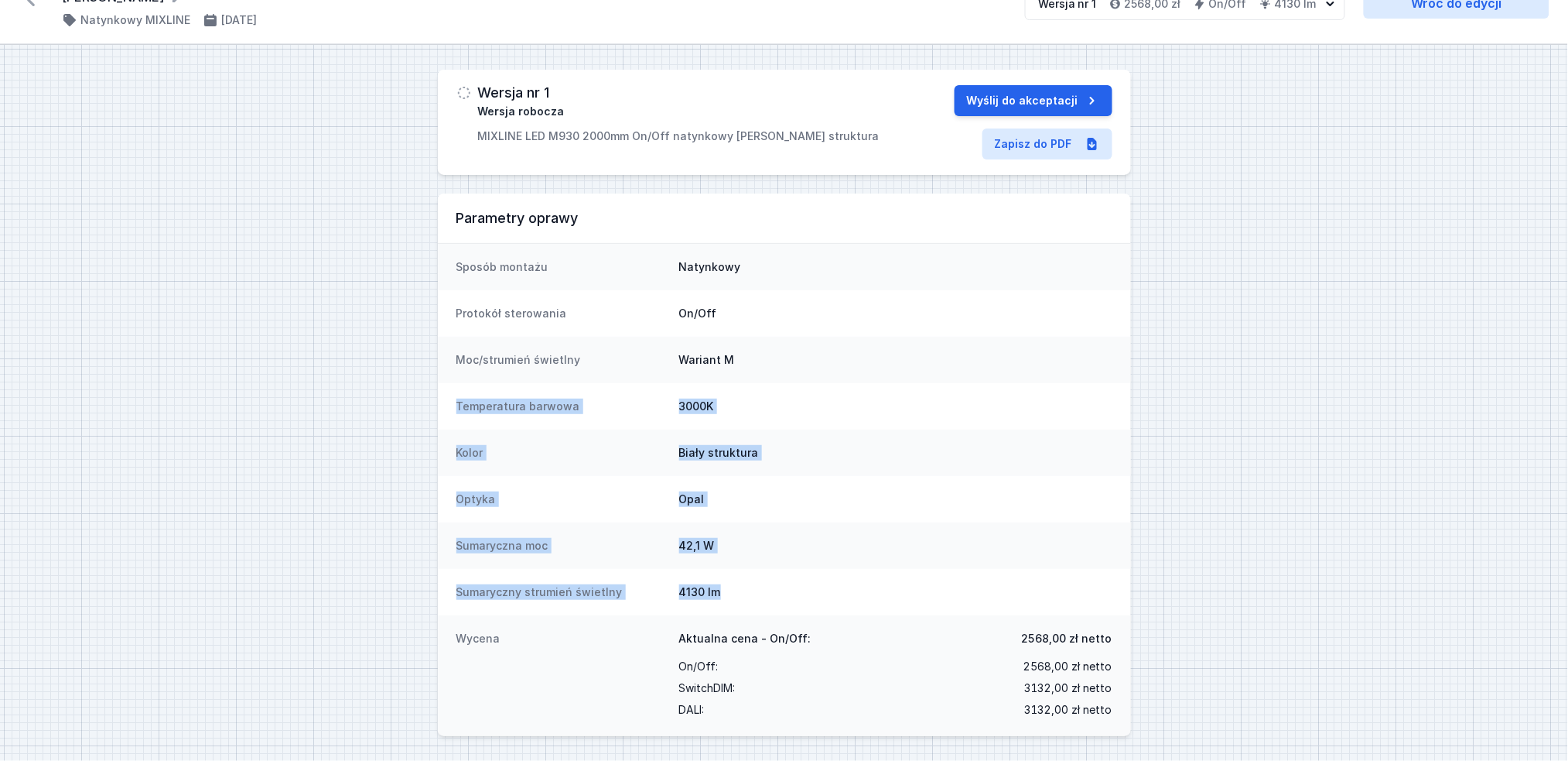
drag, startPoint x: 652, startPoint y: 564, endPoint x: 451, endPoint y: 401, distance: 258.8
click at [451, 401] on dl "Sposób montażu Natynkowy Protokół sterowania On/Off Moc/strumień świetlny Waria…" at bounding box center [784, 490] width 693 height 492
copy dl "Temperatura barwowa 3000K Kolor [PERSON_NAME] struktura Optyka Opal Sumaryczna …"
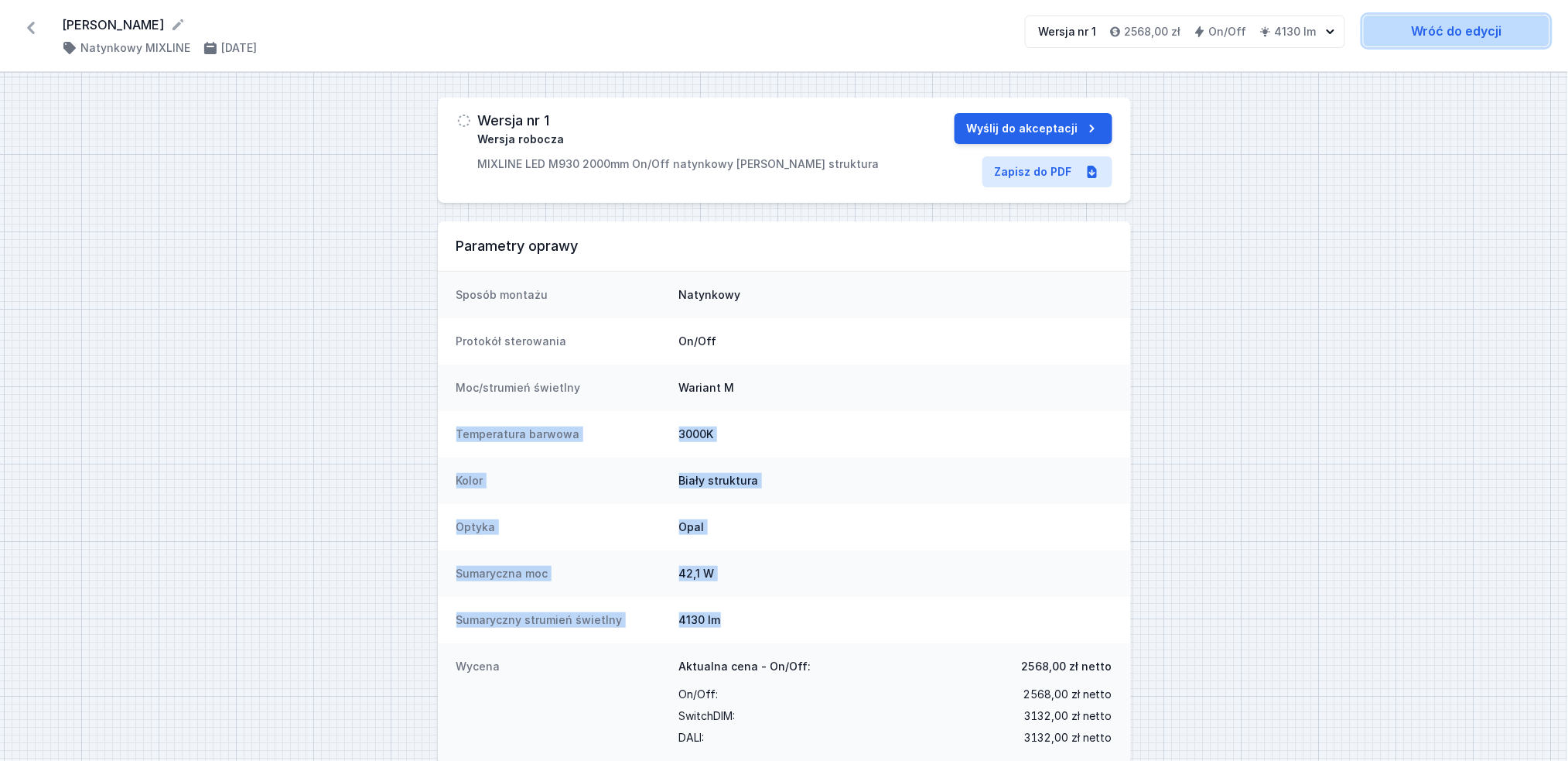
click at [1420, 29] on link "Wróć do edycji" at bounding box center [1457, 31] width 185 height 31
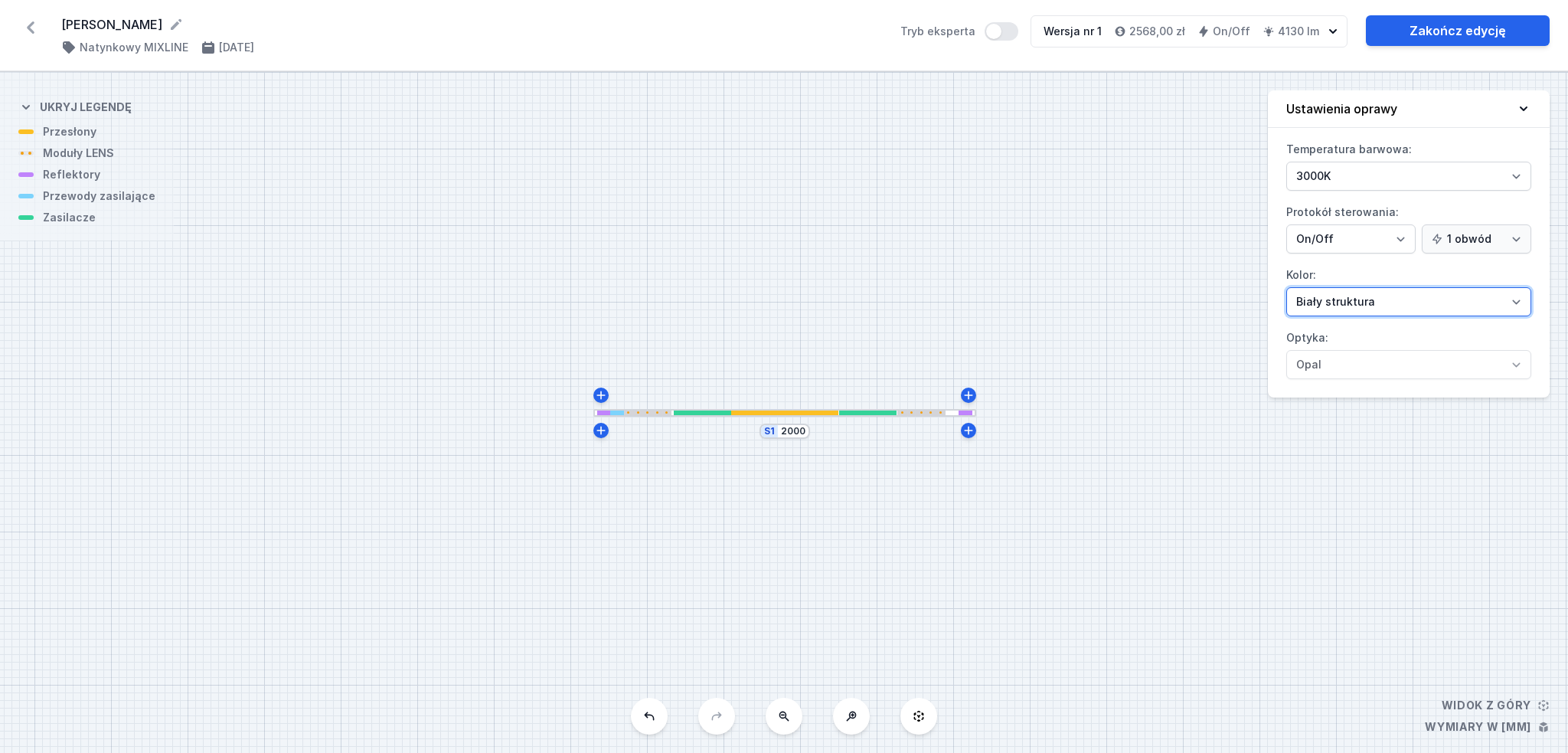
click at [1415, 308] on select "Biały struktura Czarny struktura Złoty struktura Miedziany Szary Inny (z palety…" at bounding box center [1409, 302] width 245 height 29
select select "2"
click at [1286, 287] on select "Biały struktura Czarny struktura Złoty struktura Miedziany Szary Inny (z palety…" at bounding box center [1409, 302] width 245 height 29
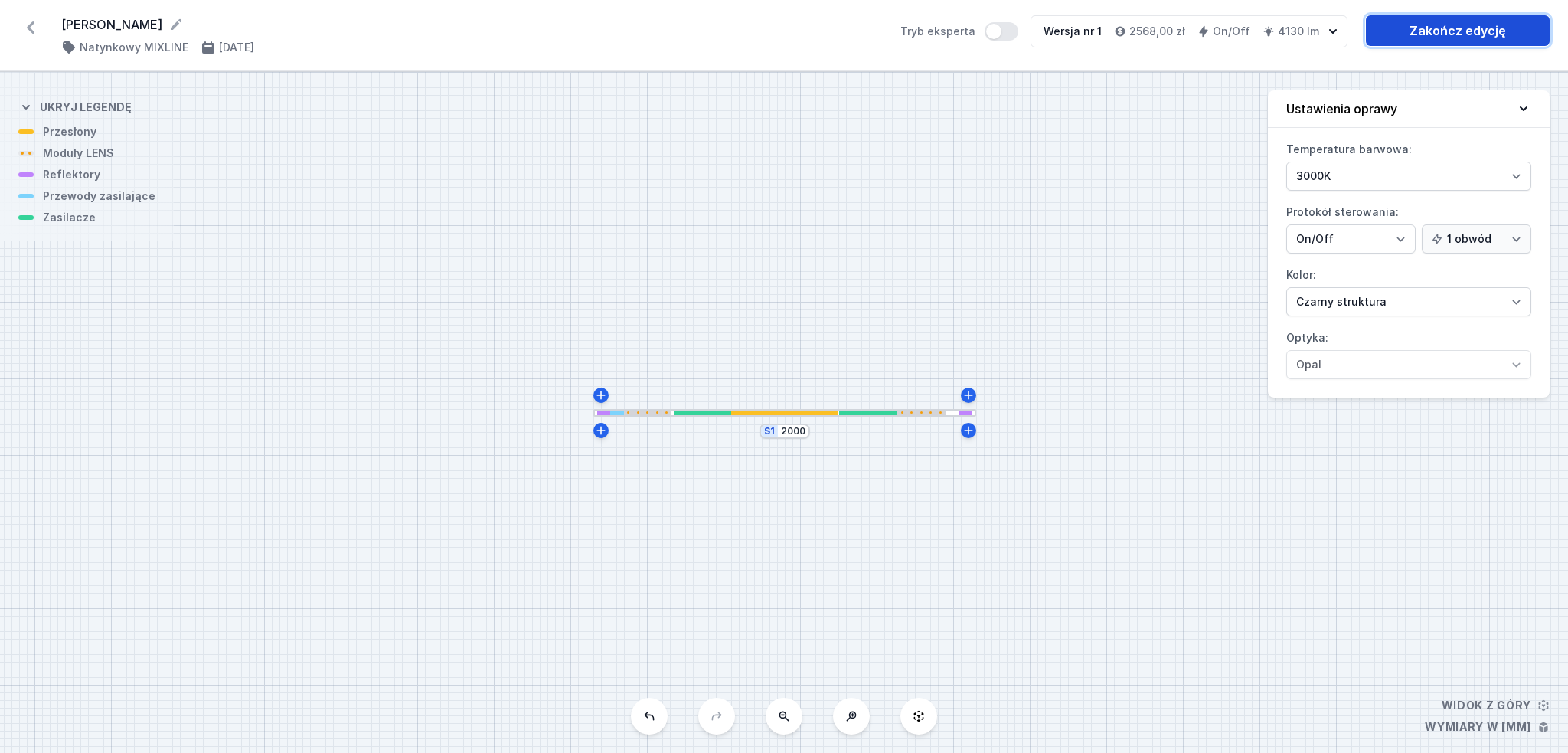
click at [1435, 29] on link "Zakończ edycję" at bounding box center [1458, 31] width 184 height 31
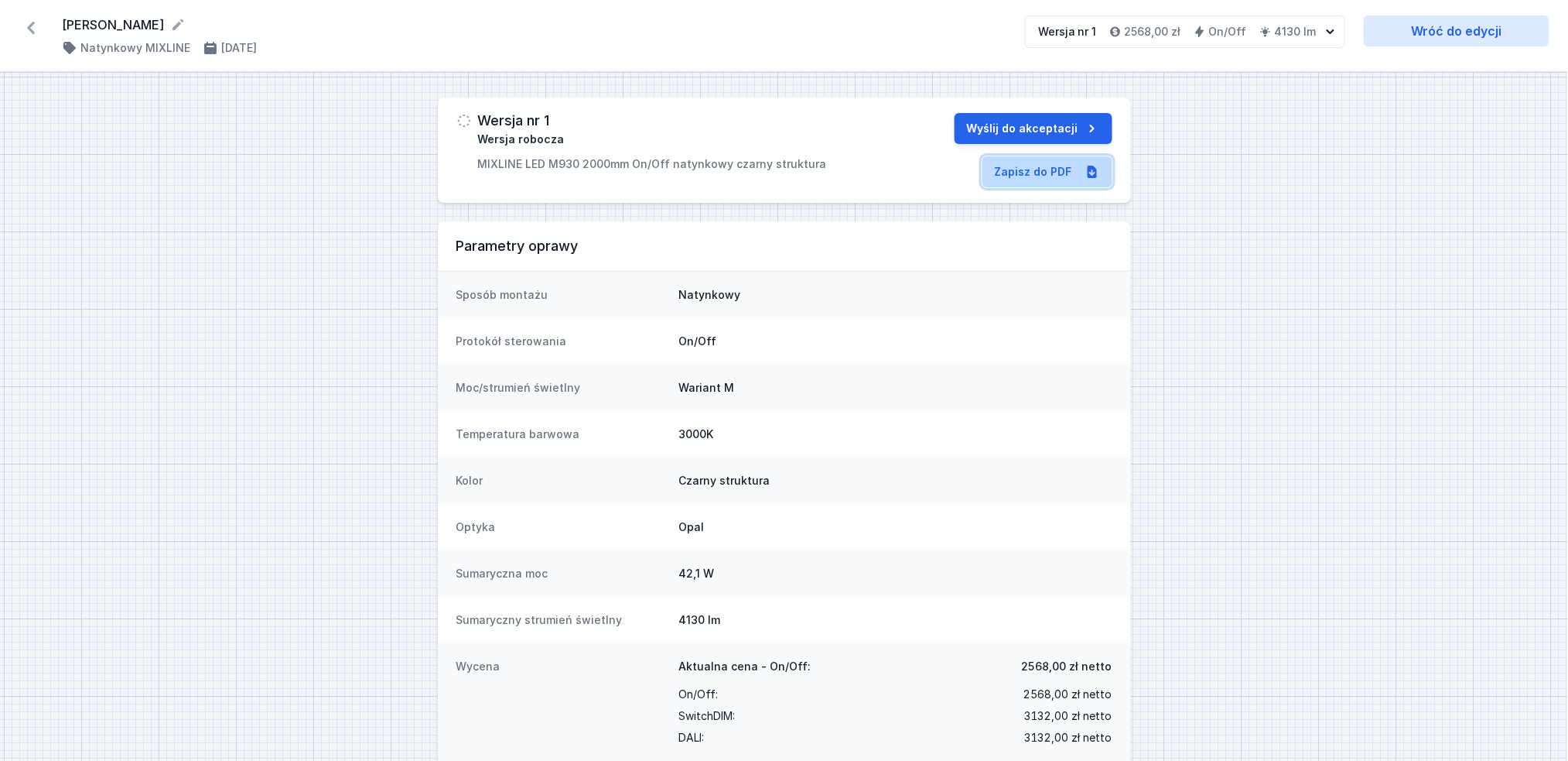
click at [1032, 183] on link "Zapisz do PDF" at bounding box center [1047, 172] width 130 height 31
